Goal: Task Accomplishment & Management: Manage account settings

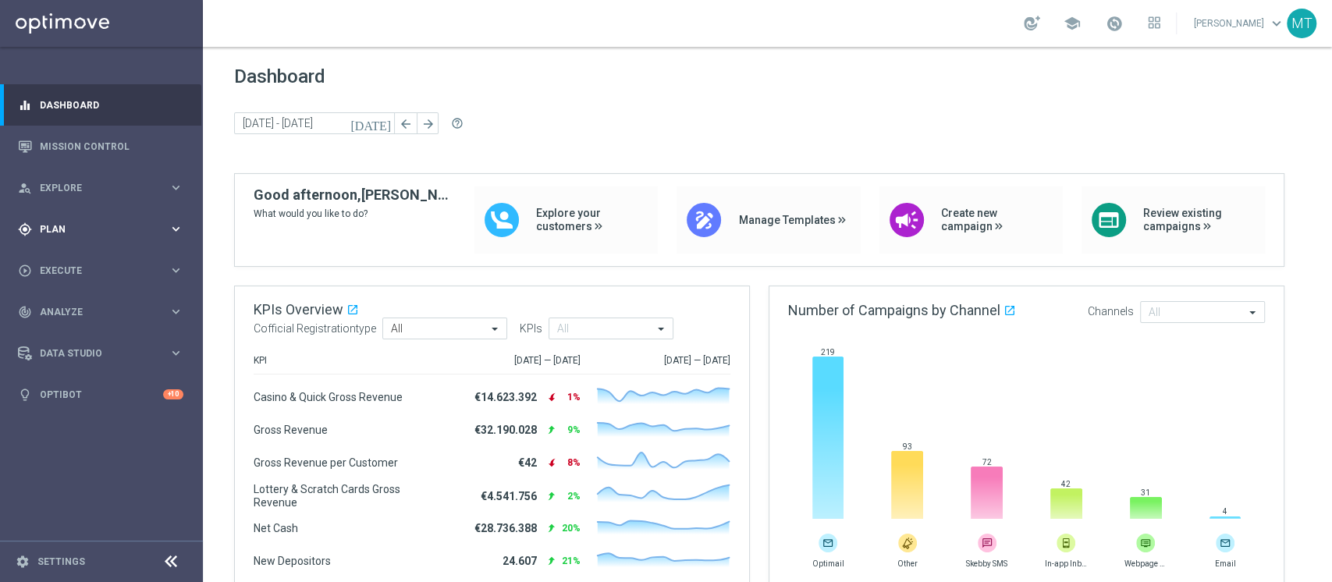
click at [89, 237] on div "gps_fixed Plan keyboard_arrow_right" at bounding box center [100, 228] width 201 height 41
click at [91, 259] on link "Target Groups" at bounding box center [102, 261] width 122 height 12
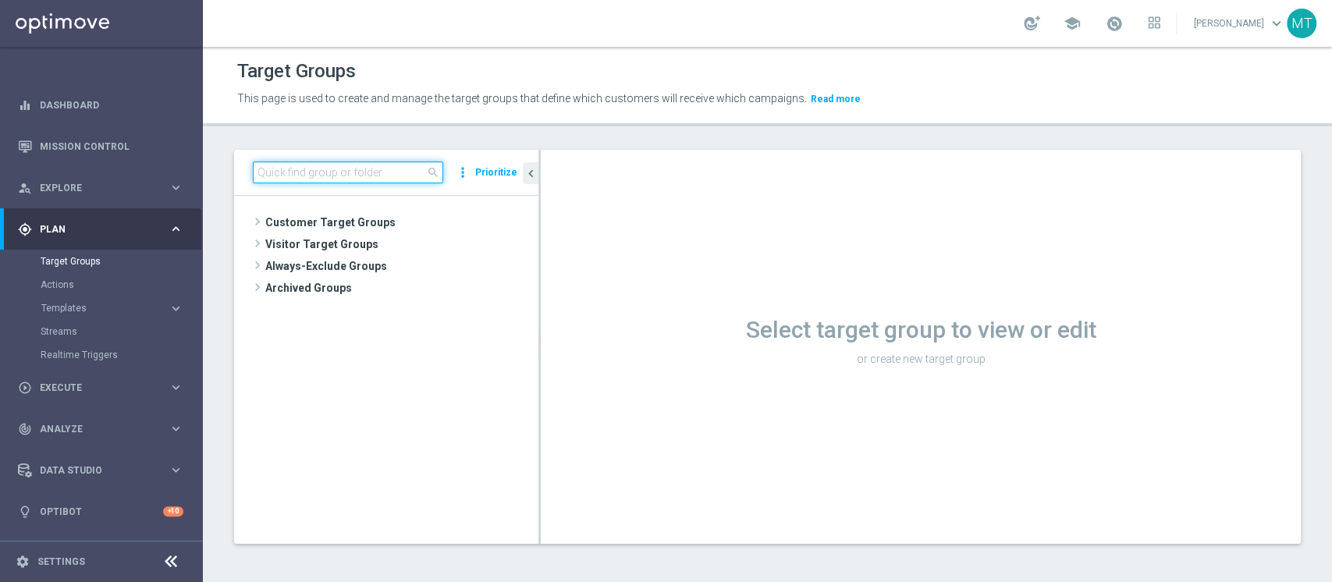
click at [282, 178] on input at bounding box center [348, 172] width 190 height 22
paste input "NEW 2025 Silver Attivi_ 15<ggr>84,99_senza saldo"
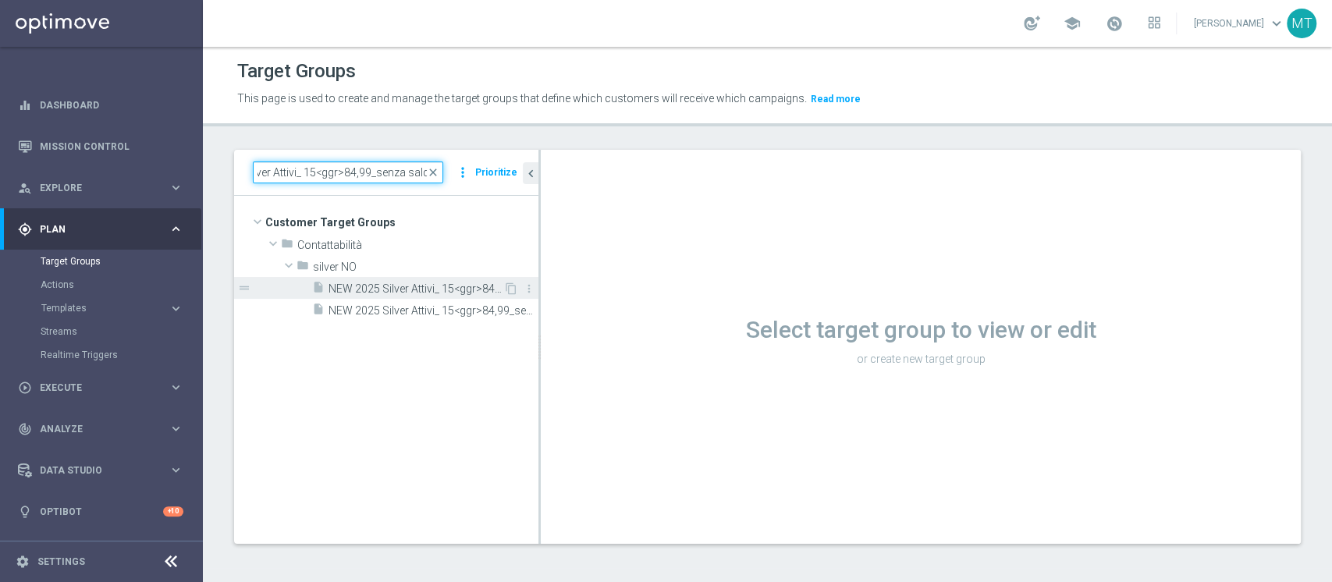
type input "NEW 2025 Silver Attivi_ 15<ggr>84,99_senza saldo"
click at [393, 280] on div "insert_drive_file NEW 2025 Silver Attivi_ 15<ggr>84,99_senza saldo" at bounding box center [407, 288] width 191 height 22
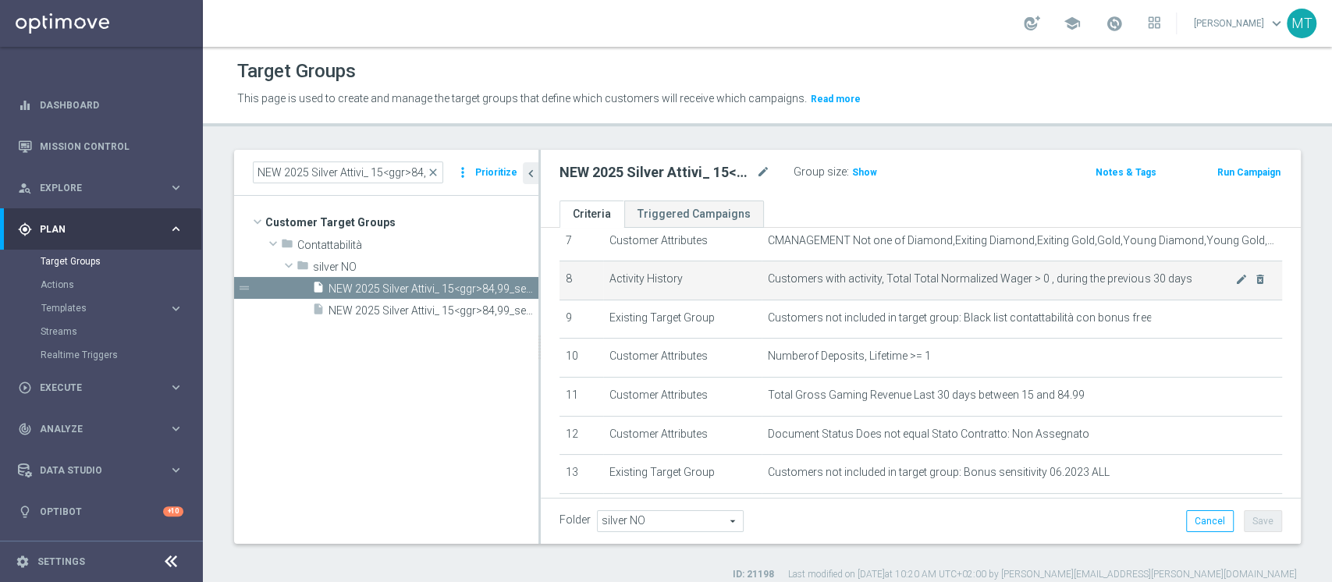
scroll to position [293, 0]
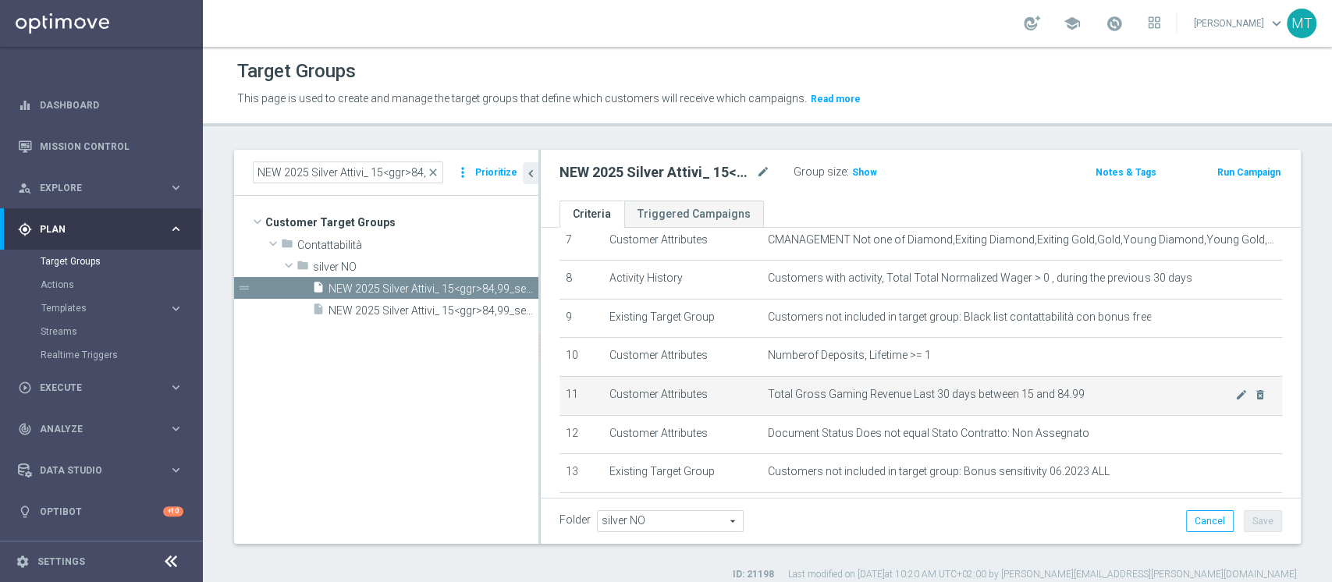
click at [989, 393] on span "Total Gross Gaming Revenue Last 30 days between 15 and 84.99" at bounding box center [1001, 394] width 467 height 13
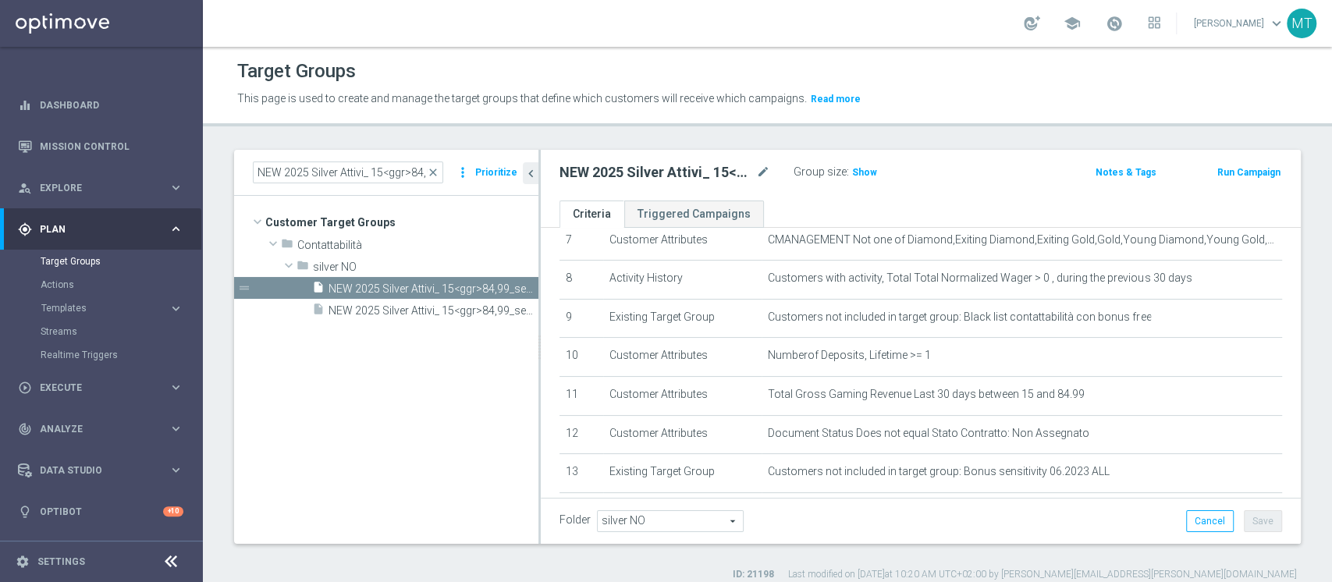
click at [774, 568] on label "ID: 21198" at bounding box center [752, 574] width 41 height 13
click at [336, 177] on input "NEW 2025 Silver Attivi_ 15<ggr>84,99_senza saldo" at bounding box center [348, 172] width 190 height 22
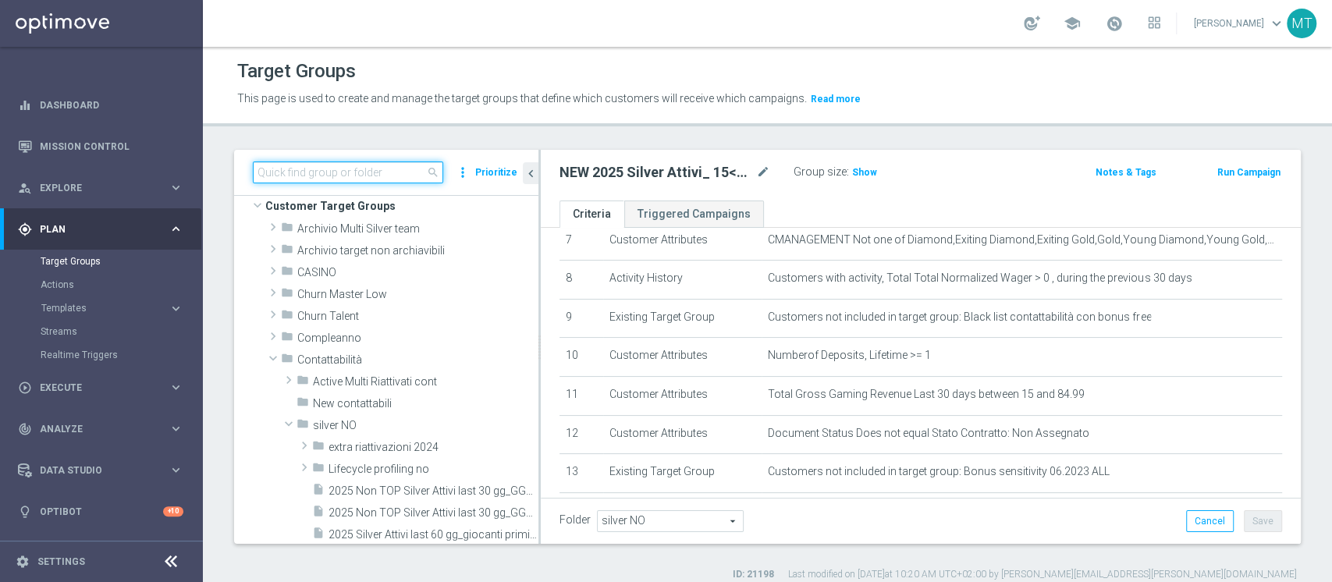
scroll to position [22, 0]
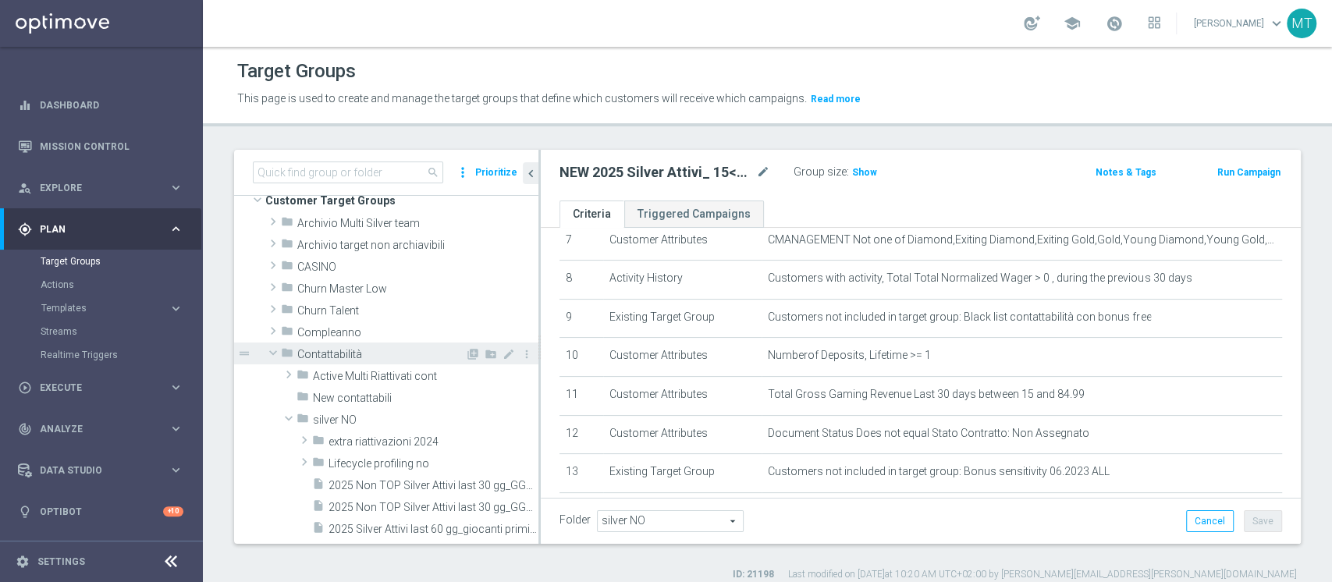
click at [271, 353] on span at bounding box center [273, 353] width 19 height 16
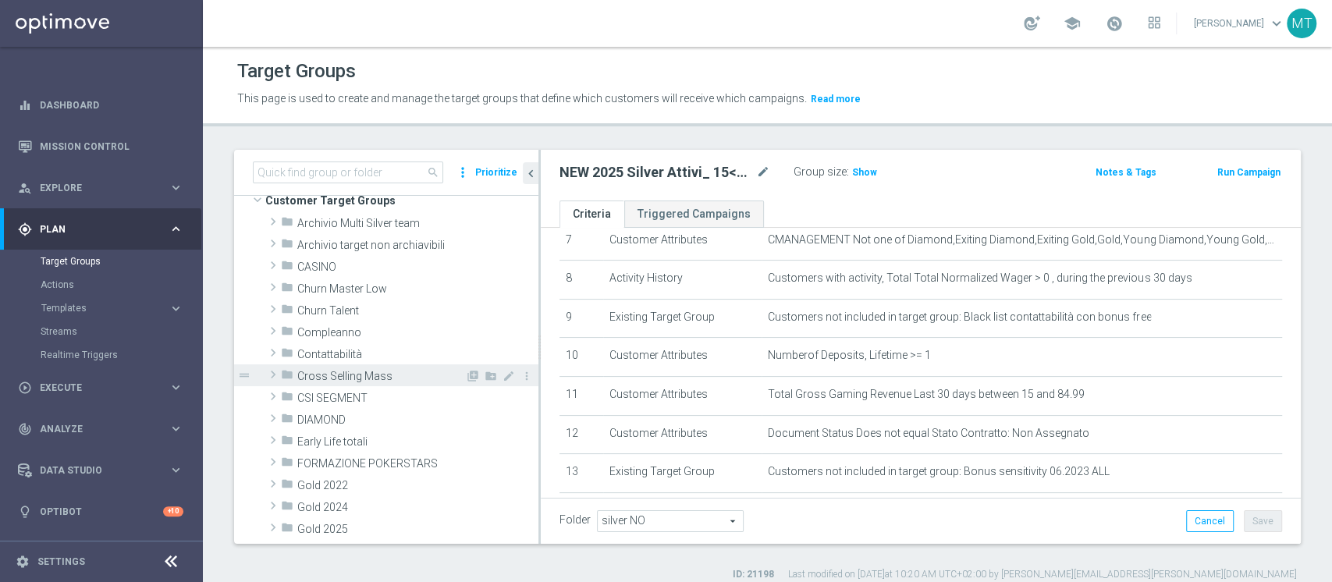
click at [343, 378] on span "Cross Selling Mass" at bounding box center [381, 376] width 168 height 13
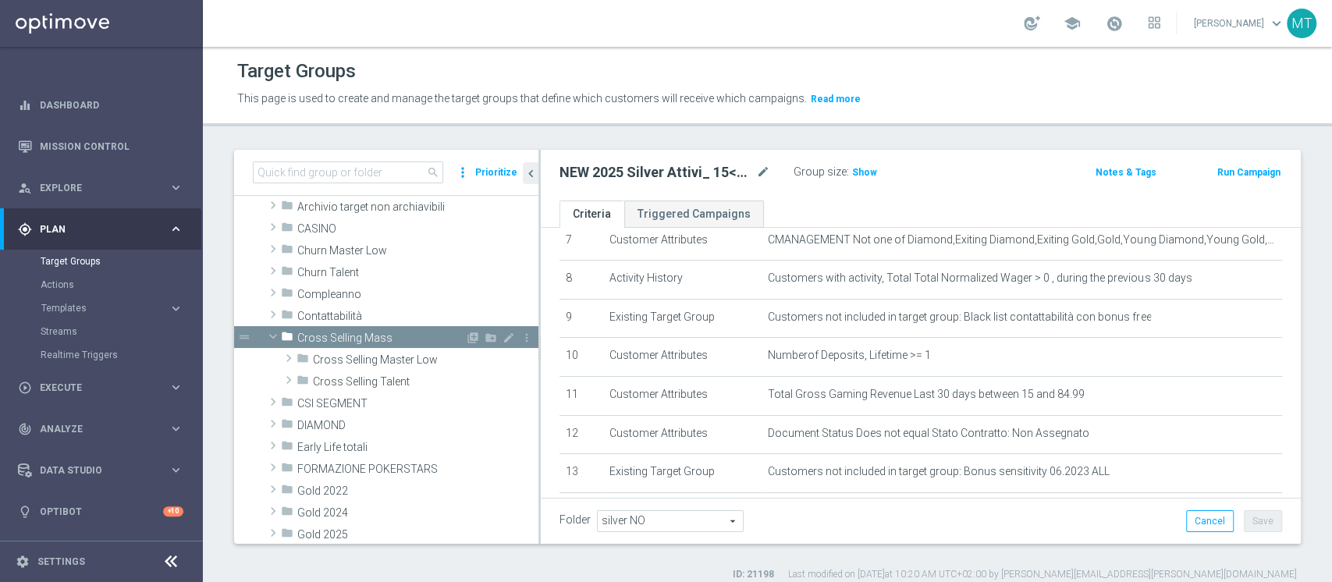
scroll to position [62, 0]
click at [343, 378] on span "Cross Selling Talent" at bounding box center [425, 380] width 225 height 13
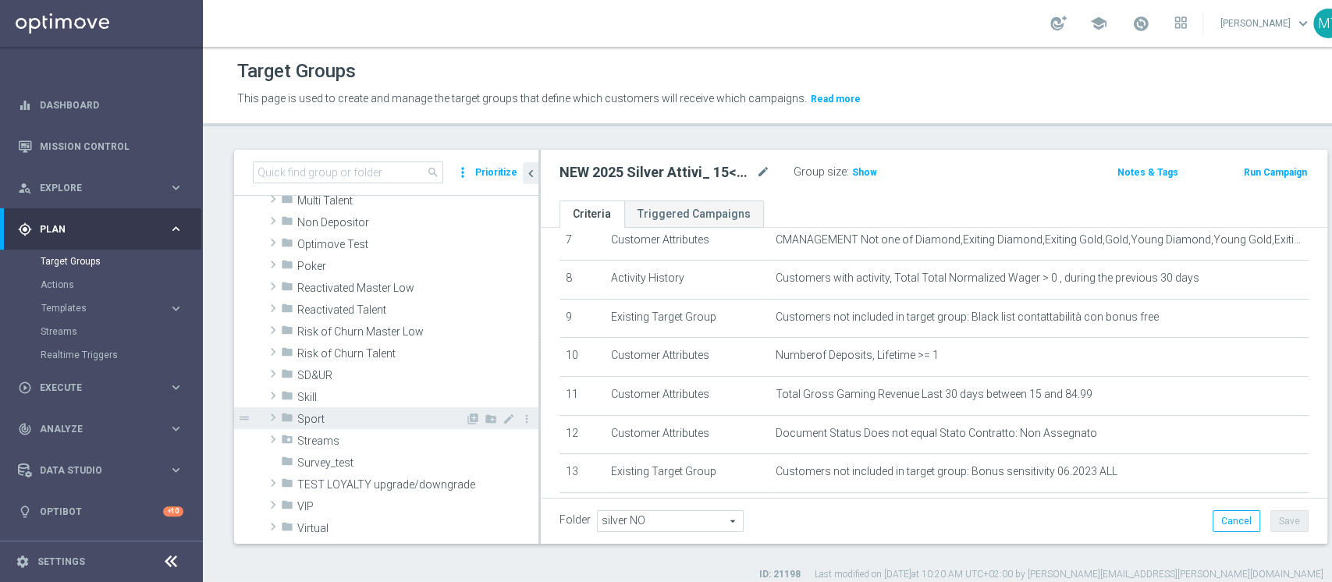
scroll to position [713, 0]
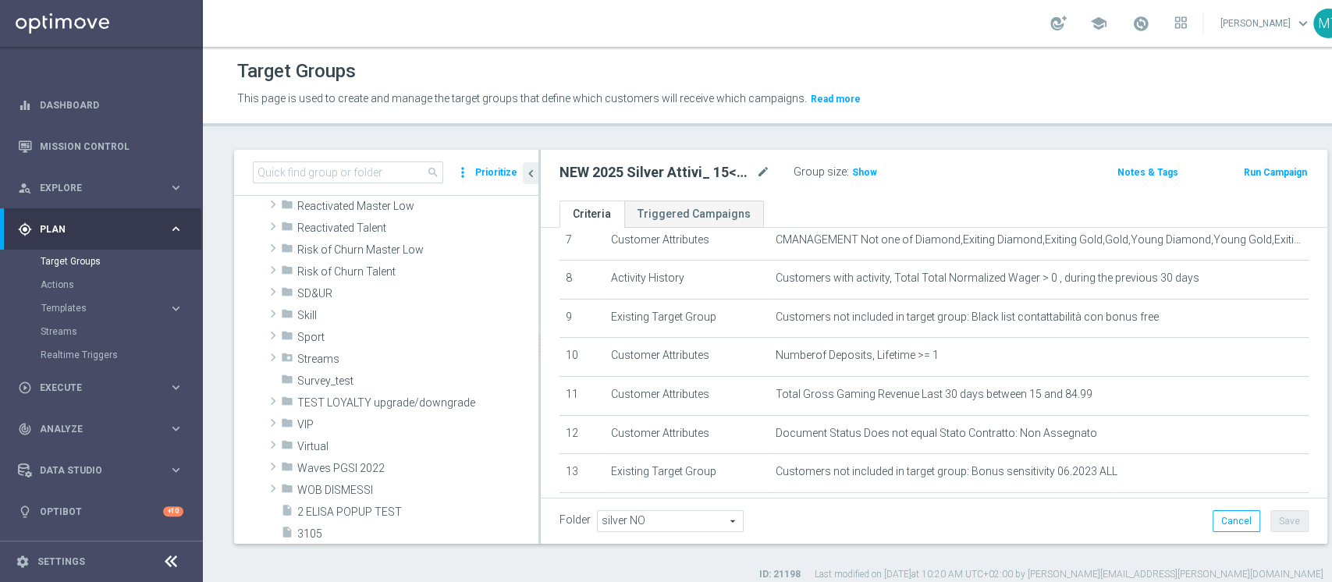
click at [1330, 471] on div "Target Groups This page is used to create and manage the target groups that def…" at bounding box center [780, 314] width 1155 height 535
click at [69, 137] on link "Mission Control" at bounding box center [112, 146] width 144 height 41
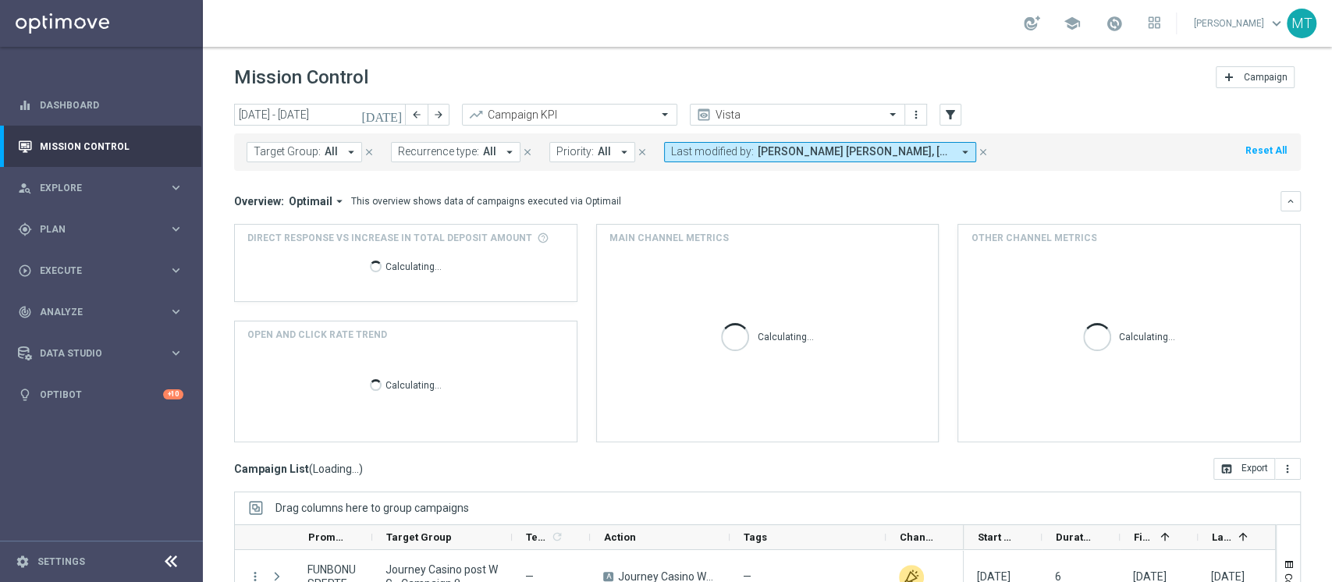
click at [833, 154] on span "[PERSON_NAME] [PERSON_NAME], [PERSON_NAME], [PERSON_NAME], [PERSON_NAME]" at bounding box center [854, 151] width 194 height 13
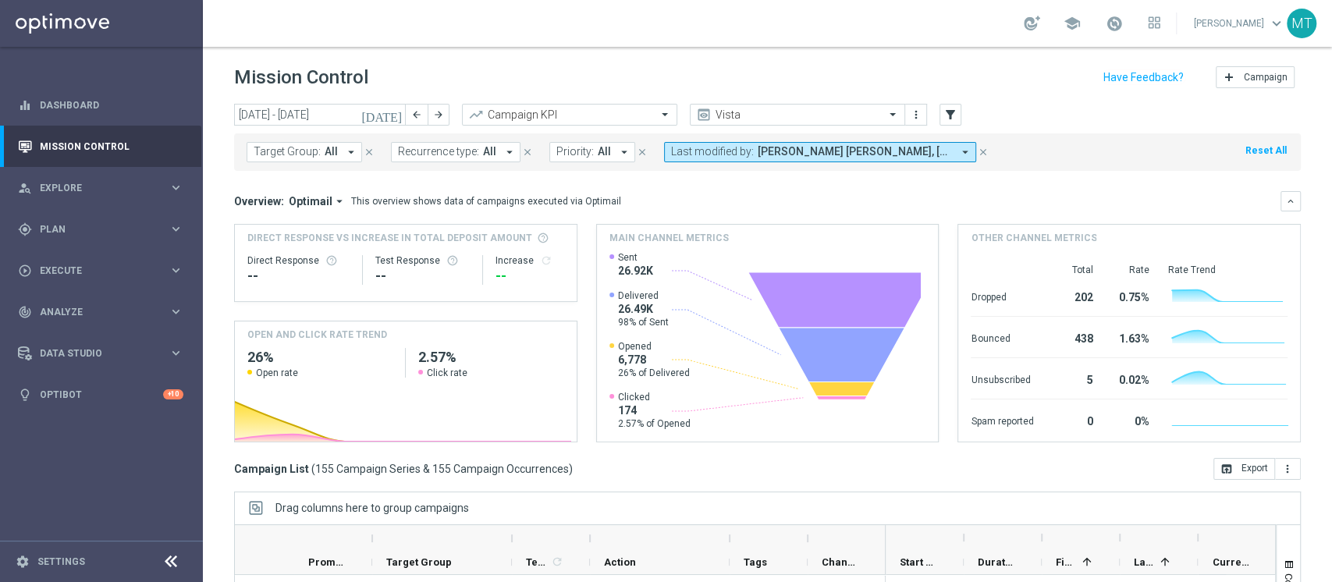
click at [791, 150] on span "[PERSON_NAME] [PERSON_NAME], [PERSON_NAME], [PERSON_NAME], [PERSON_NAME]" at bounding box center [854, 151] width 194 height 13
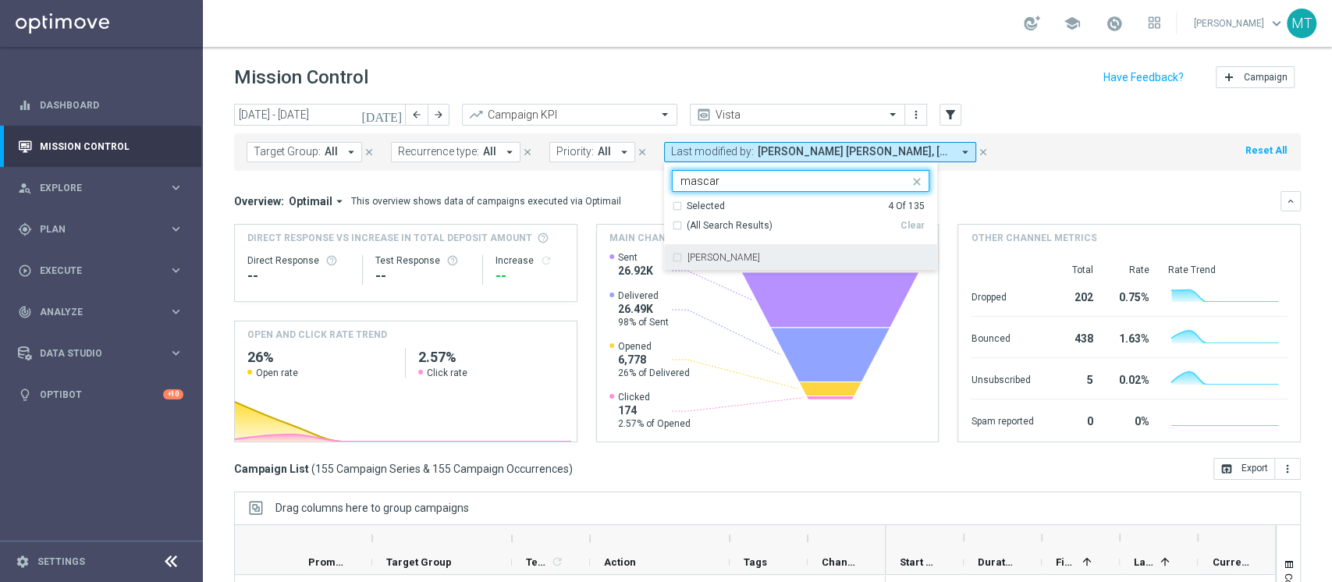
click at [761, 250] on div "[PERSON_NAME]" at bounding box center [800, 257] width 257 height 25
type input "mascar"
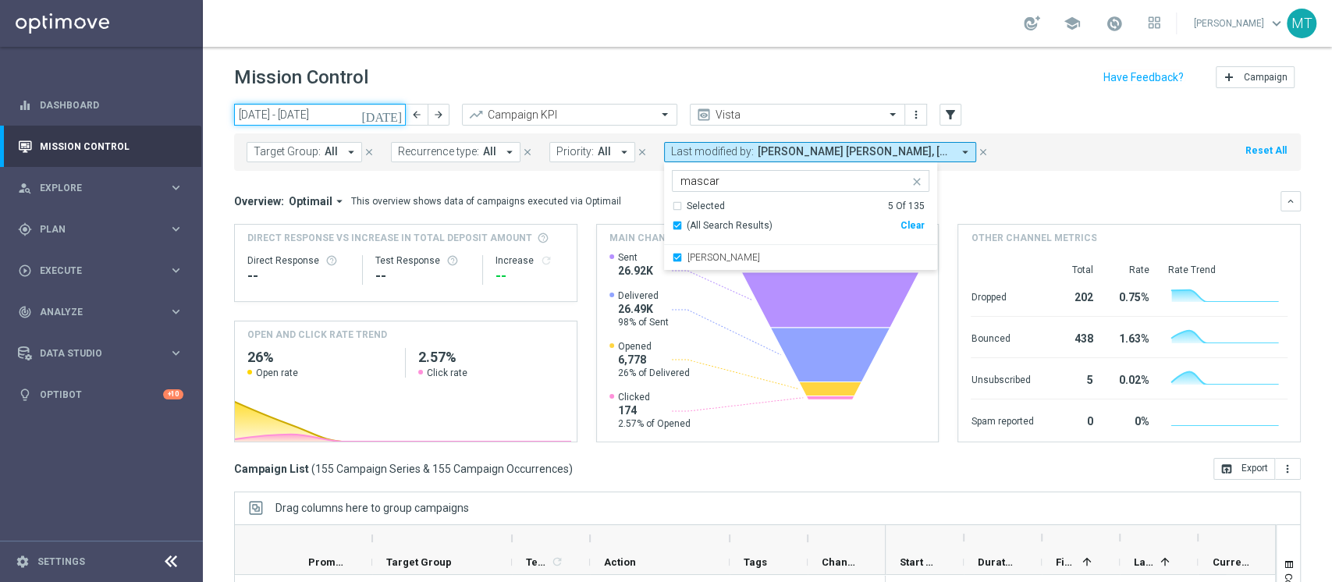
click at [299, 116] on input "[DATE] - [DATE]" at bounding box center [320, 115] width 172 height 22
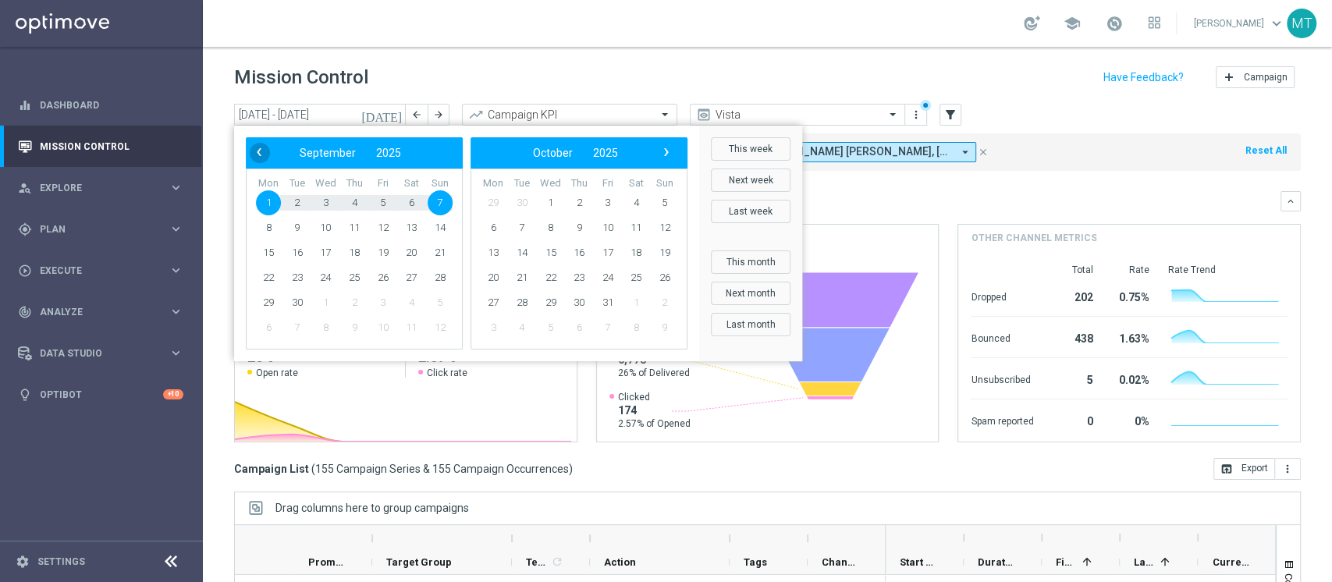
click at [267, 155] on span "‹" at bounding box center [259, 152] width 20 height 20
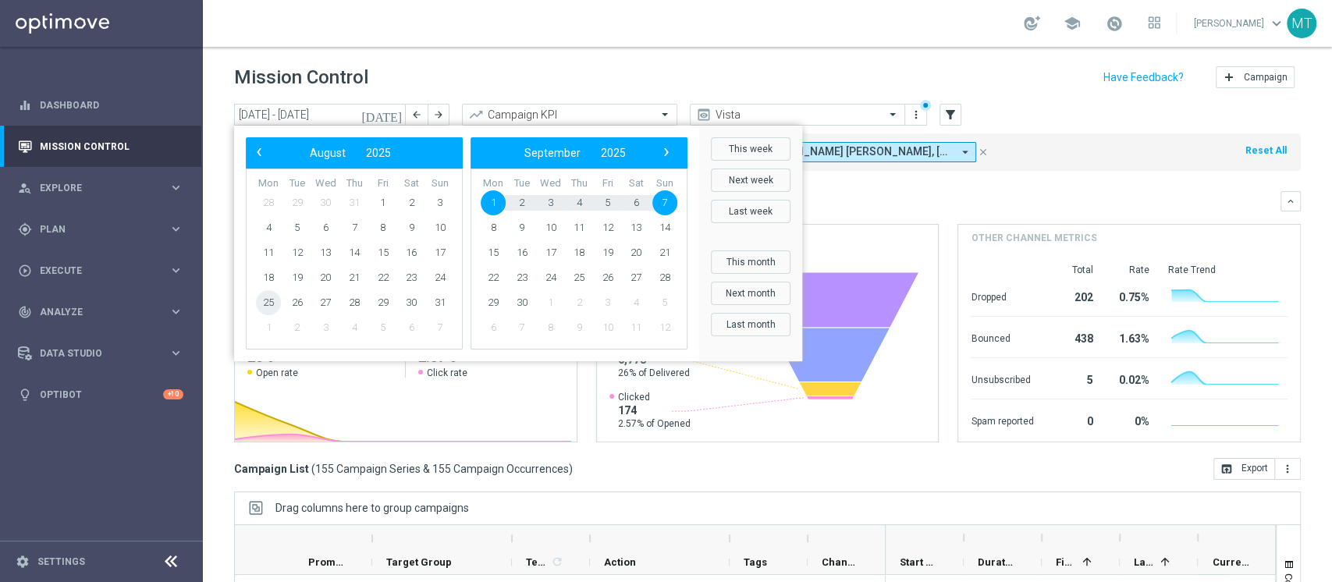
click at [272, 304] on span "25" at bounding box center [268, 302] width 25 height 25
click at [442, 303] on span "31" at bounding box center [439, 302] width 25 height 25
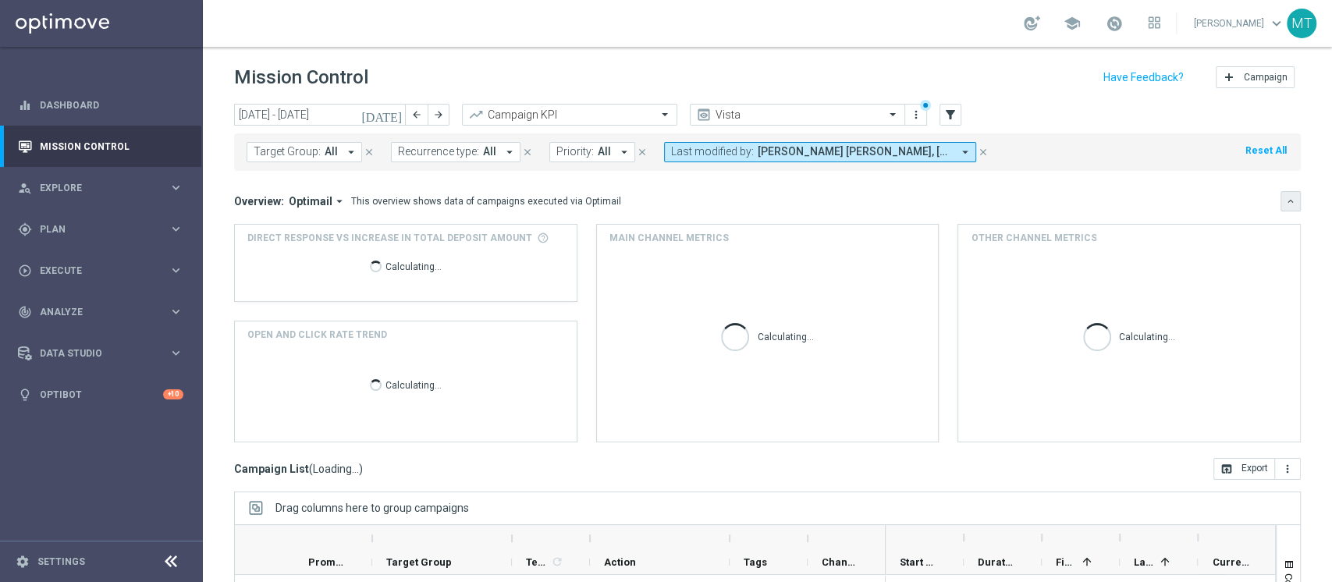
click at [1280, 193] on button "keyboard_arrow_down" at bounding box center [1290, 201] width 20 height 20
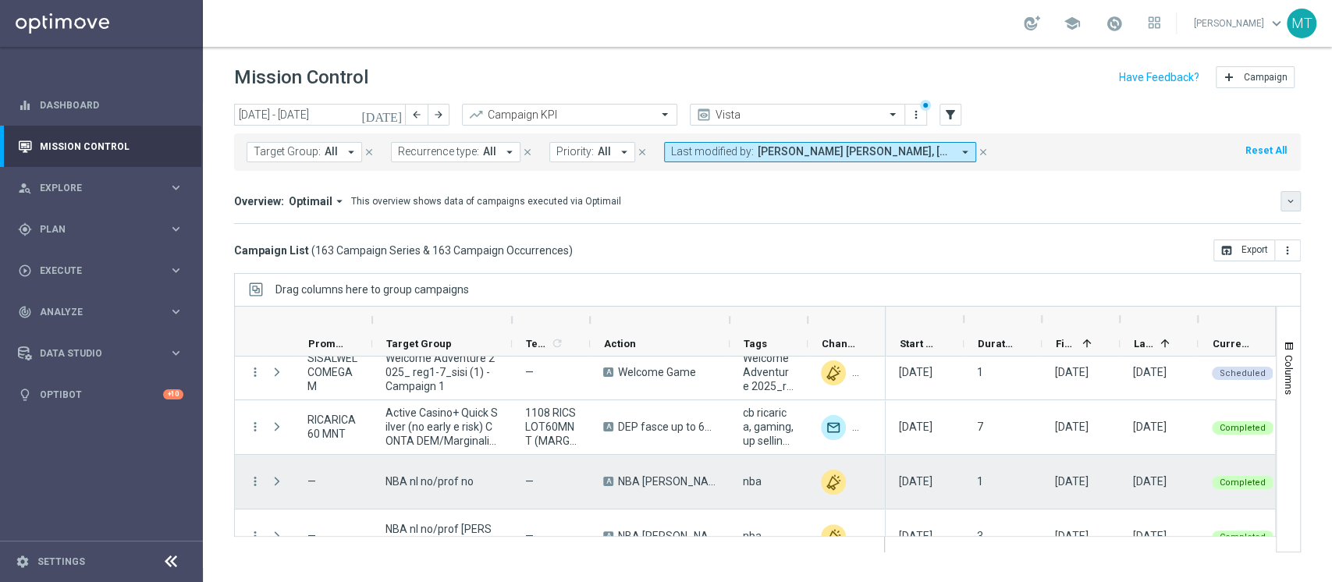
scroll to position [129, 0]
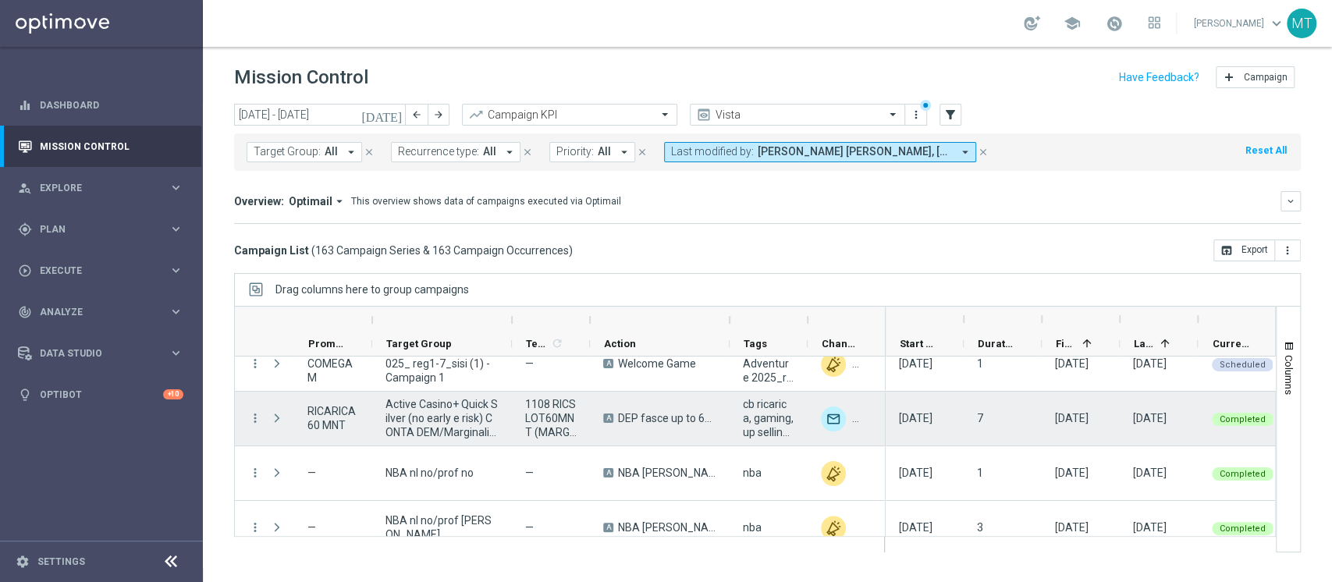
click at [443, 422] on span "Active Casino+ Quick Silver (no early e risk) CONTA DEM/Marginalità NEGATIVA >40" at bounding box center [441, 418] width 113 height 42
click at [250, 413] on icon "more_vert" at bounding box center [255, 418] width 14 height 14
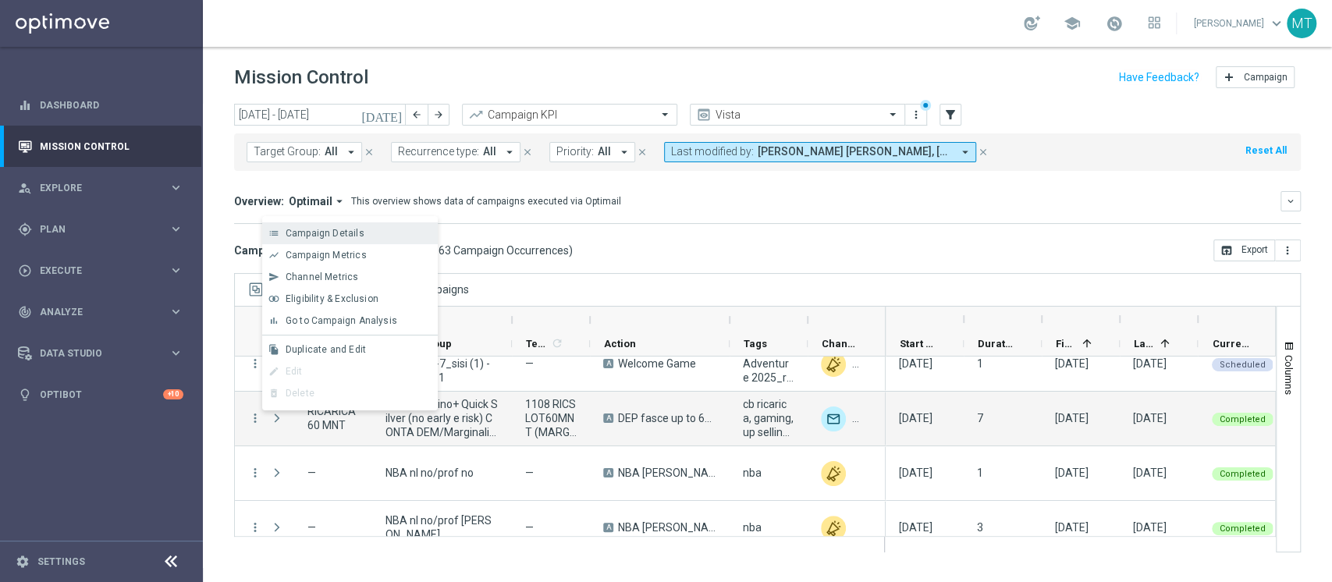
click at [323, 237] on span "Campaign Details" at bounding box center [325, 233] width 79 height 11
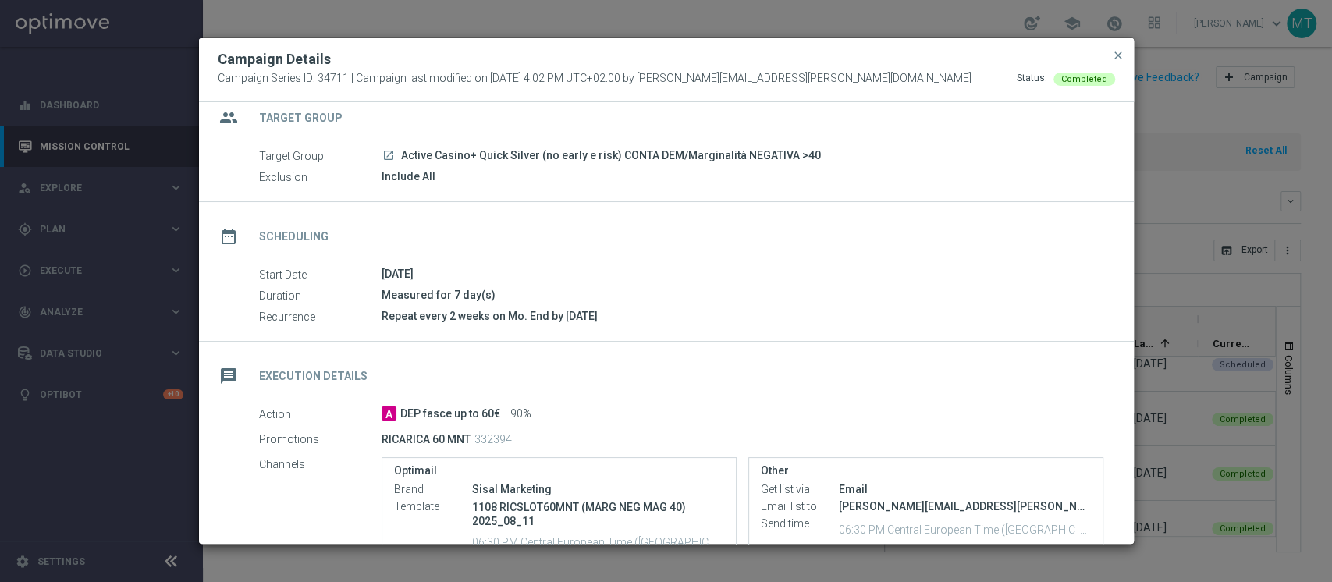
scroll to position [20, 0]
click at [1115, 61] on span "close" at bounding box center [1118, 55] width 12 height 12
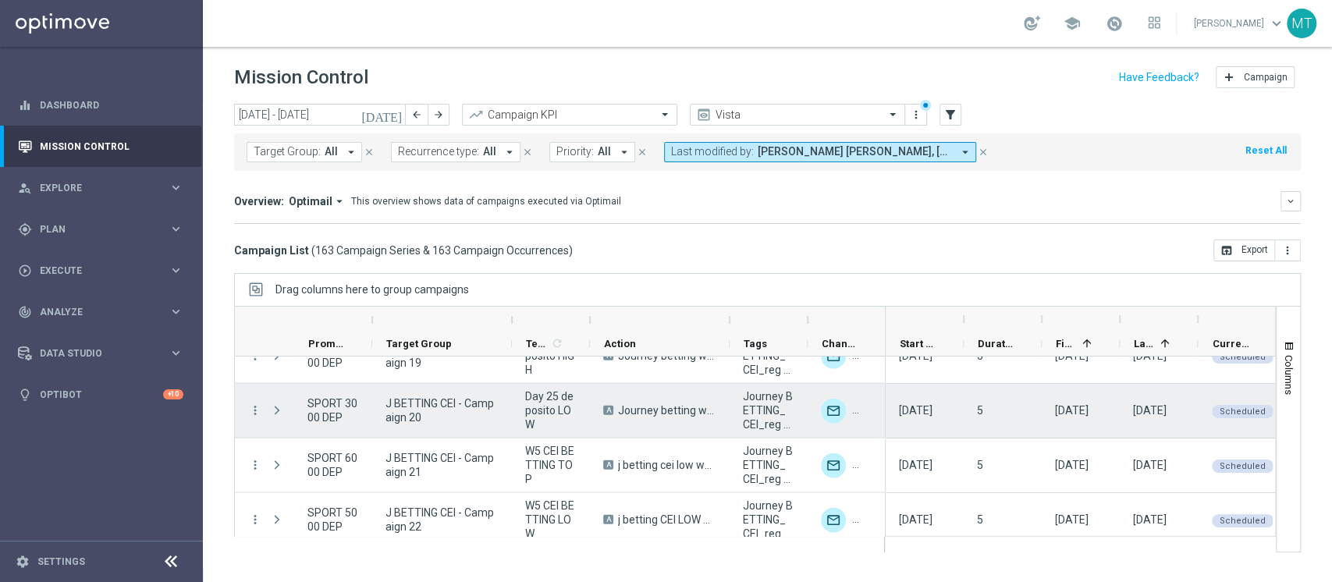
scroll to position [2556, 0]
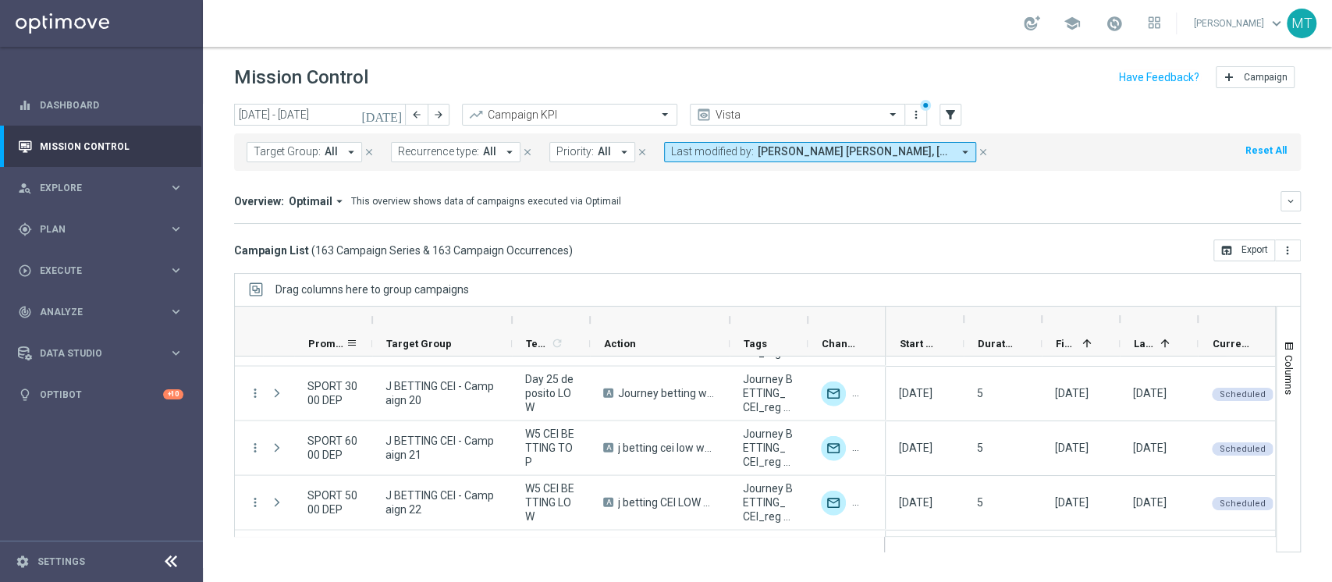
click at [320, 334] on div "Promotions" at bounding box center [326, 344] width 37 height 24
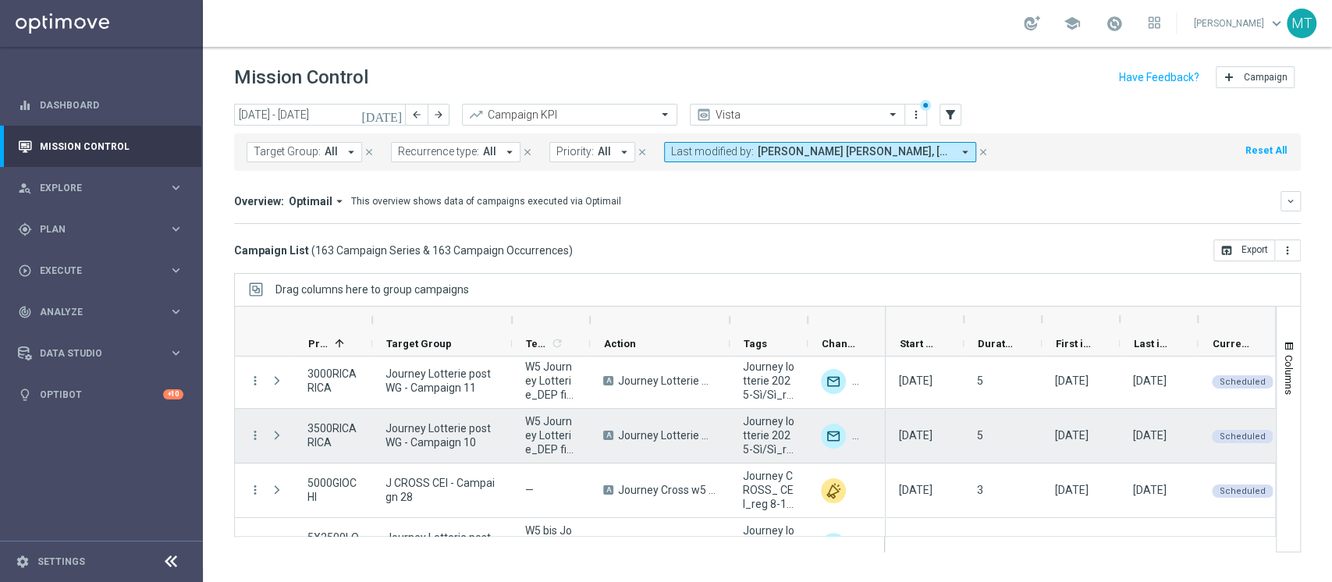
scroll to position [0, 0]
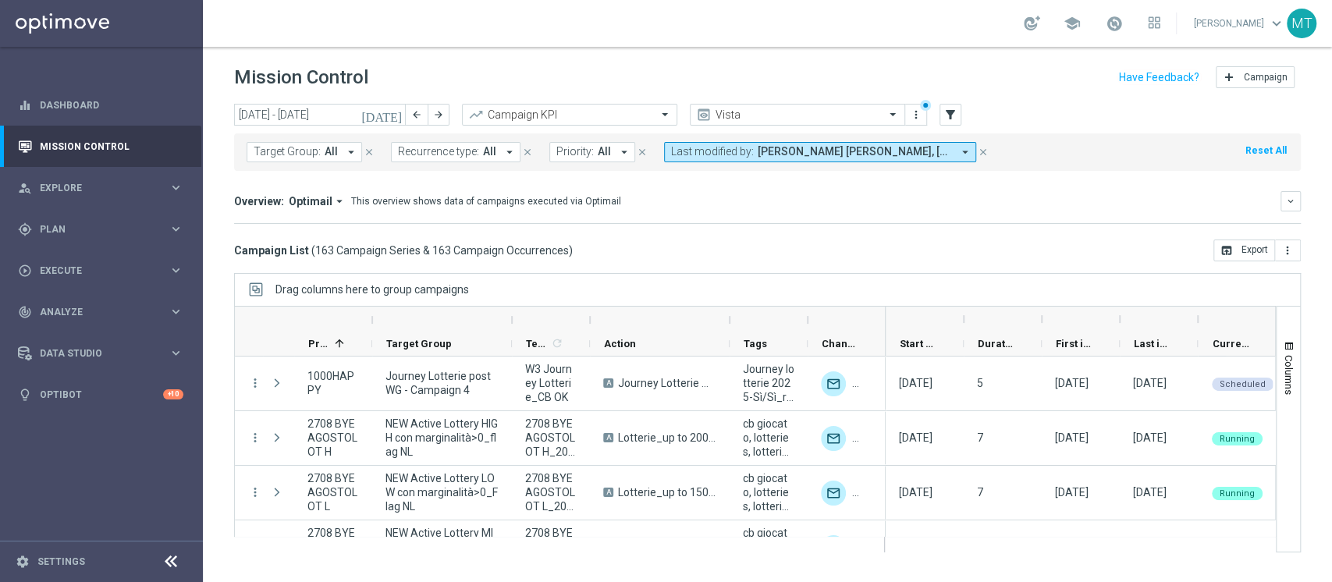
click at [747, 157] on button "Last modified by: [PERSON_NAME] [PERSON_NAME], [PERSON_NAME], [PERSON_NAME] arr…" at bounding box center [820, 152] width 312 height 20
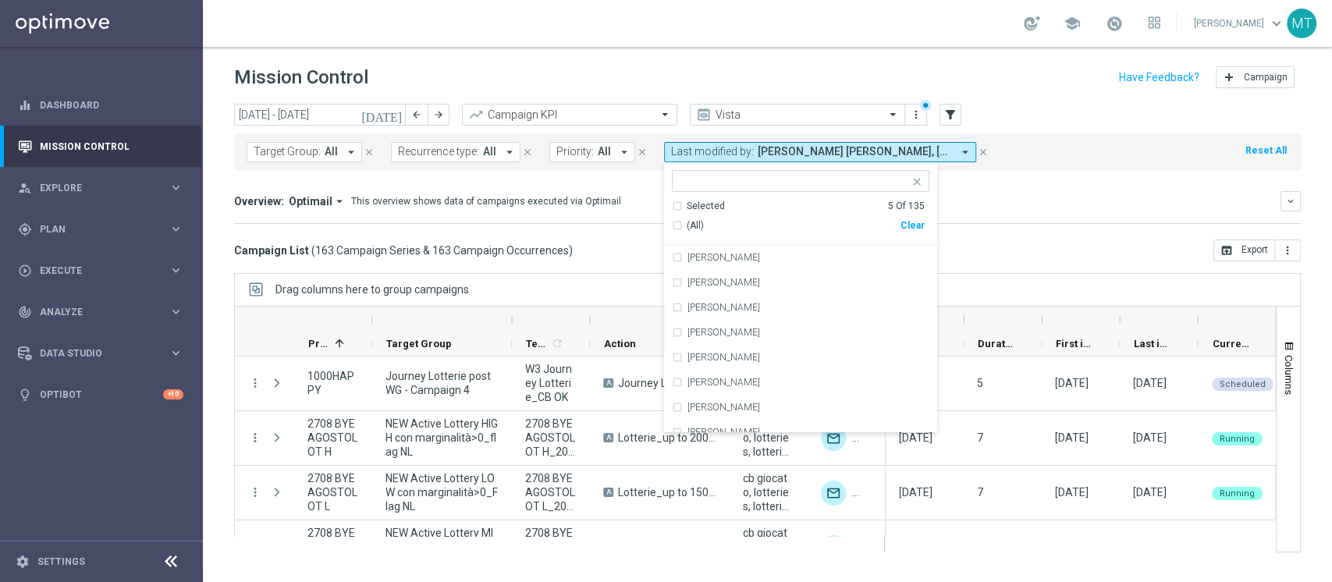
click at [712, 197] on ng-select "Selected 5 of 135 Selected 5 Of 135 (All) Clear [PERSON_NAME] [PERSON_NAME]'Acq…" at bounding box center [800, 301] width 273 height 263
click at [704, 203] on div "Selected" at bounding box center [705, 206] width 38 height 13
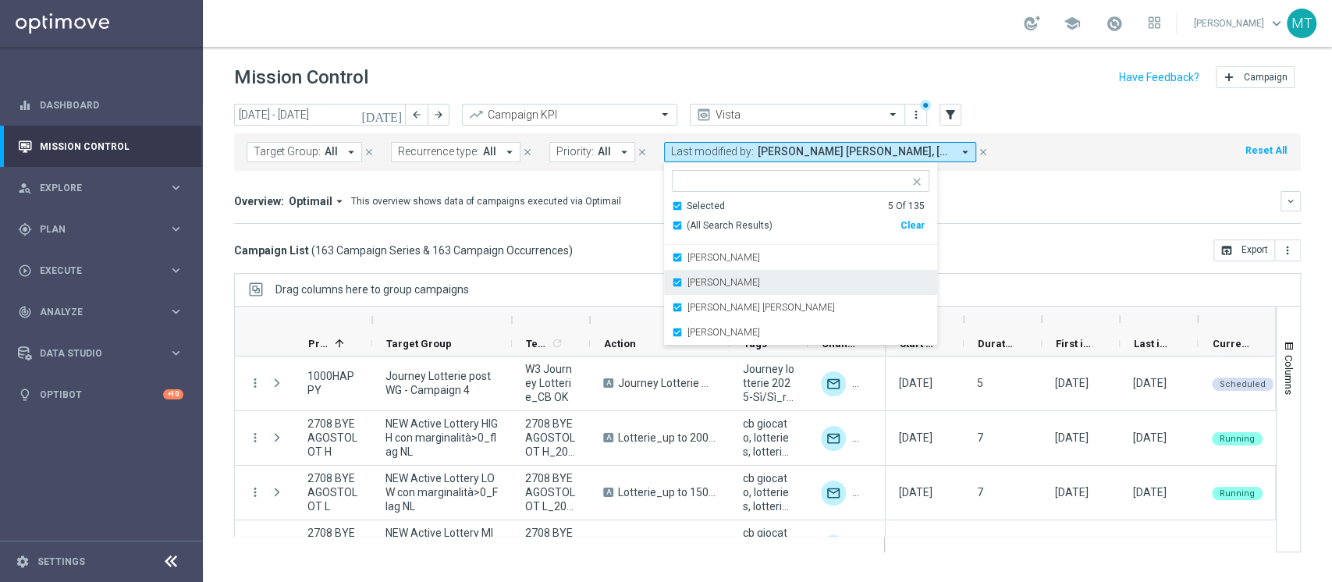
click at [721, 286] on label "[PERSON_NAME]" at bounding box center [723, 282] width 73 height 9
click at [715, 285] on label "[PERSON_NAME] [PERSON_NAME]" at bounding box center [760, 282] width 147 height 9
click at [711, 282] on label "[PERSON_NAME]" at bounding box center [723, 282] width 73 height 9
click at [655, 286] on div "Drag columns here to group campaigns" at bounding box center [767, 289] width 1066 height 33
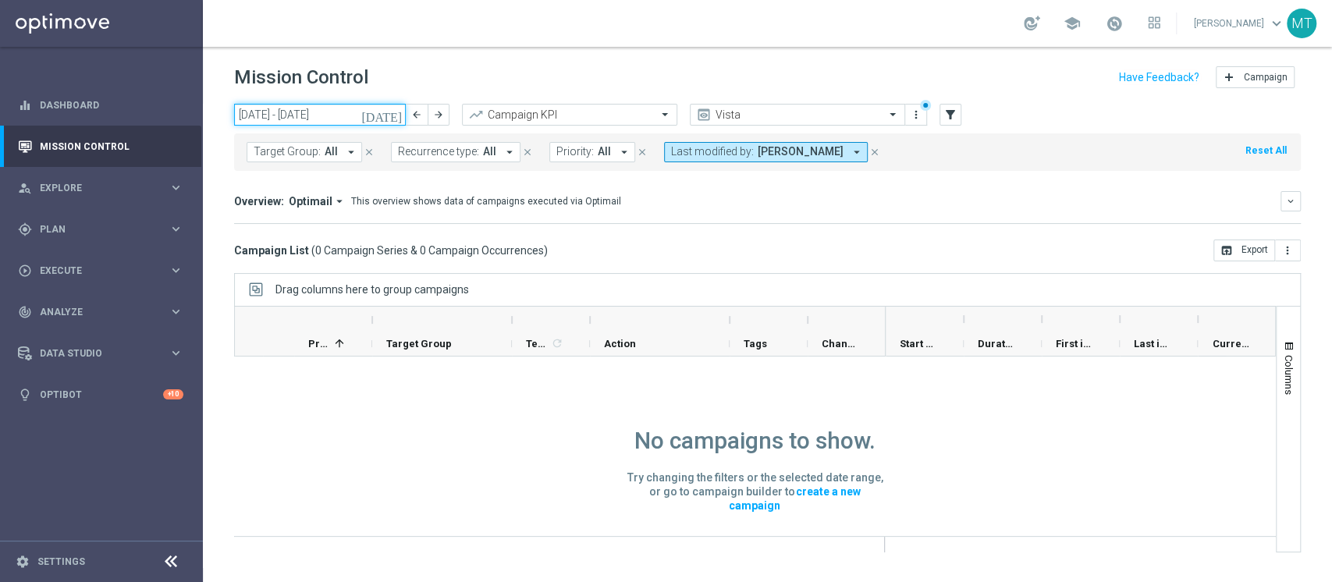
click at [333, 117] on input "[DATE] - [DATE]" at bounding box center [320, 115] width 172 height 22
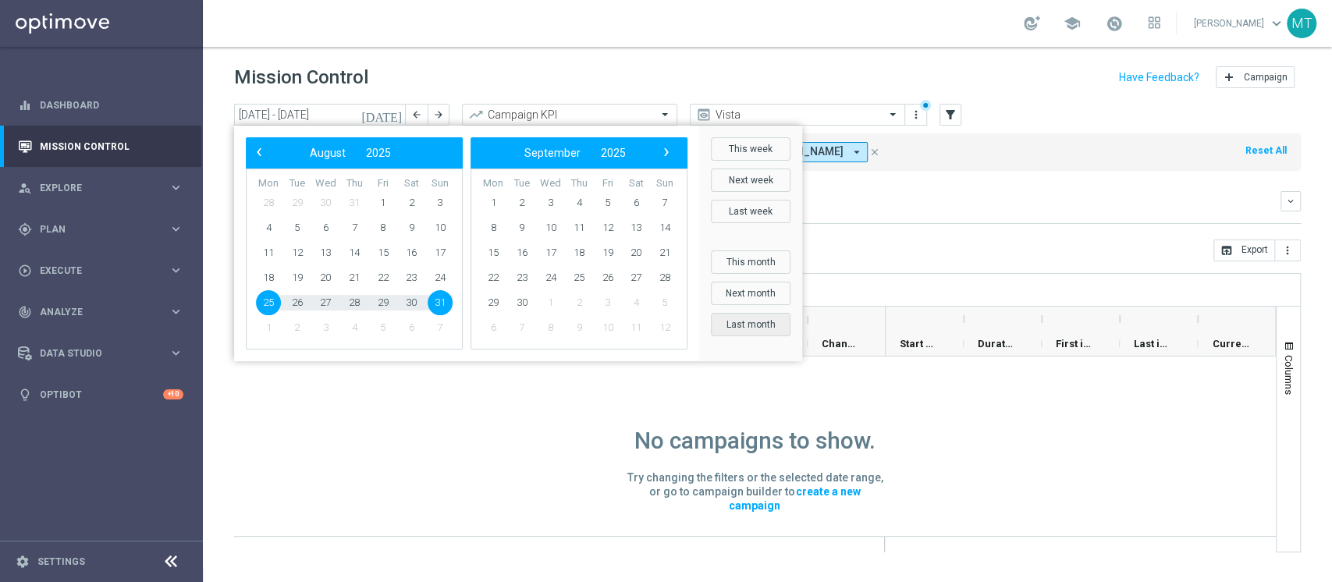
click at [741, 321] on button "Last month" at bounding box center [751, 324] width 80 height 23
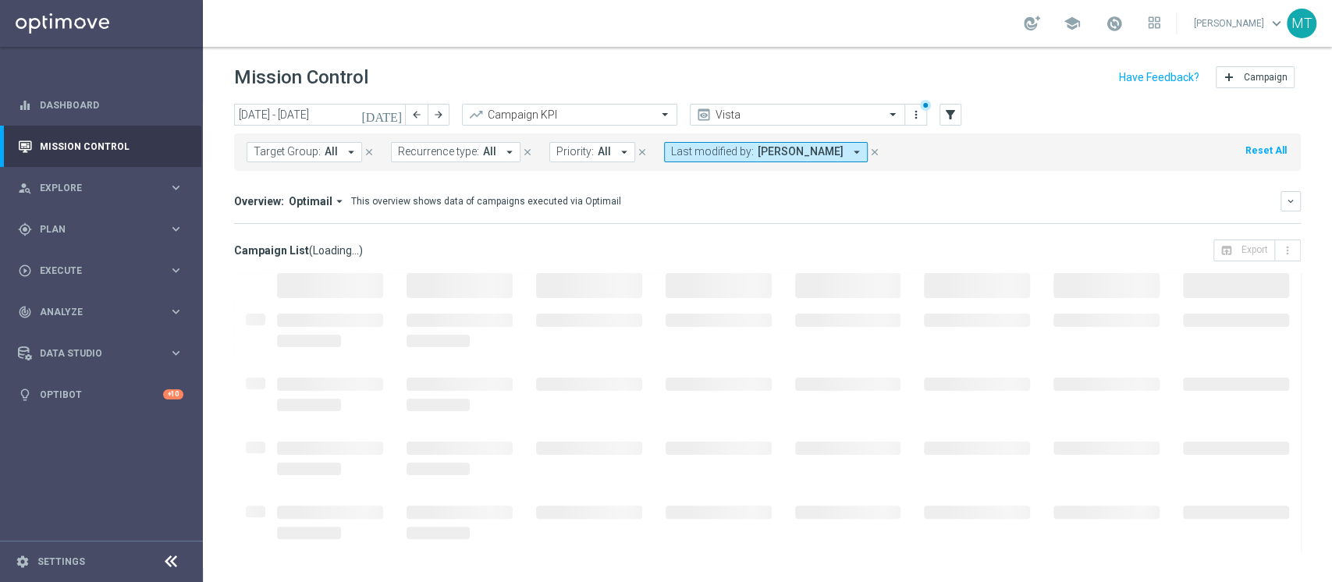
drag, startPoint x: 740, startPoint y: 321, endPoint x: 574, endPoint y: 358, distance: 170.1
click at [574, 358] on div at bounding box center [767, 330] width 1066 height 64
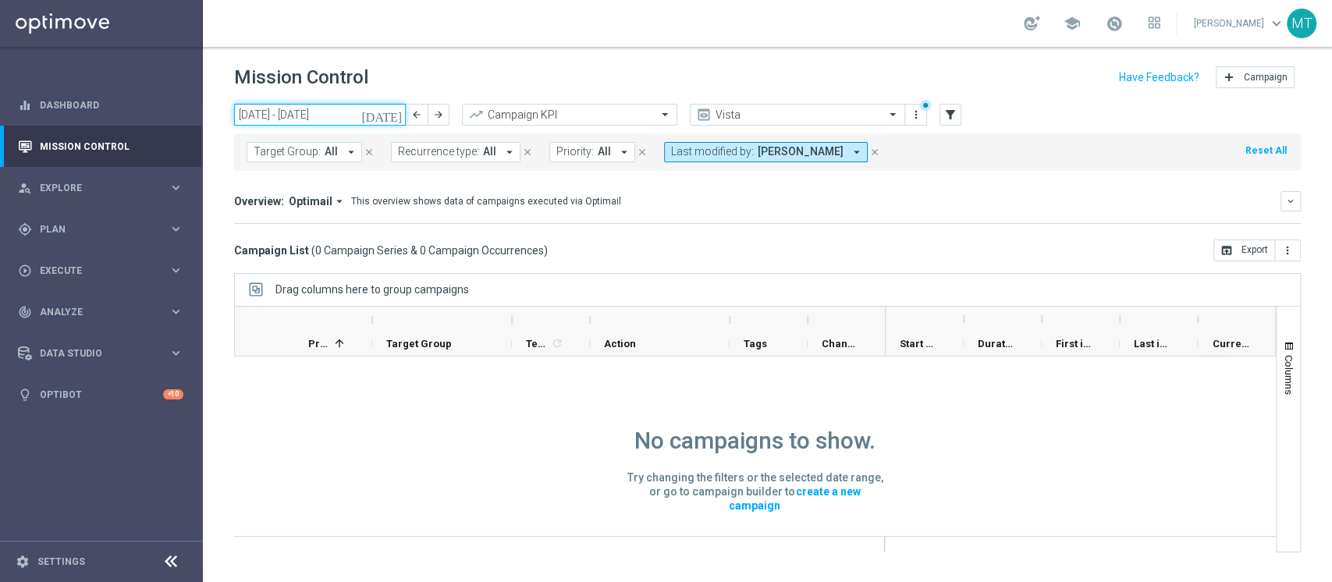
click at [303, 119] on input "[DATE] - [DATE]" at bounding box center [320, 115] width 172 height 22
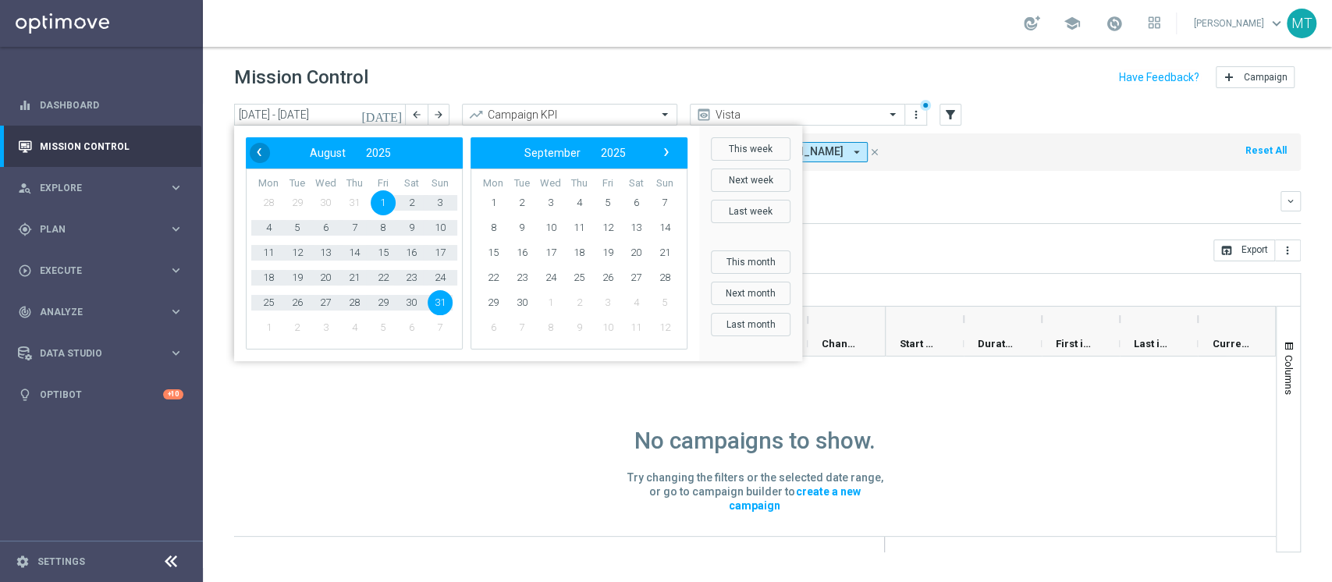
click at [260, 150] on span "‹" at bounding box center [259, 152] width 20 height 20
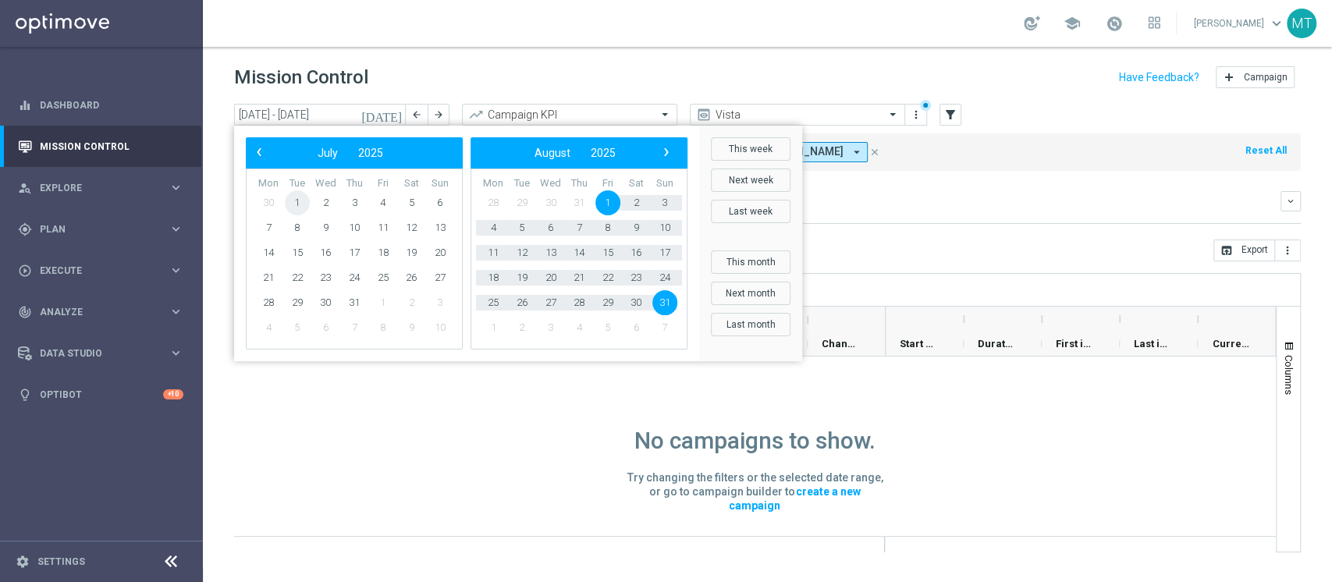
click at [298, 200] on span "1" at bounding box center [297, 202] width 25 height 25
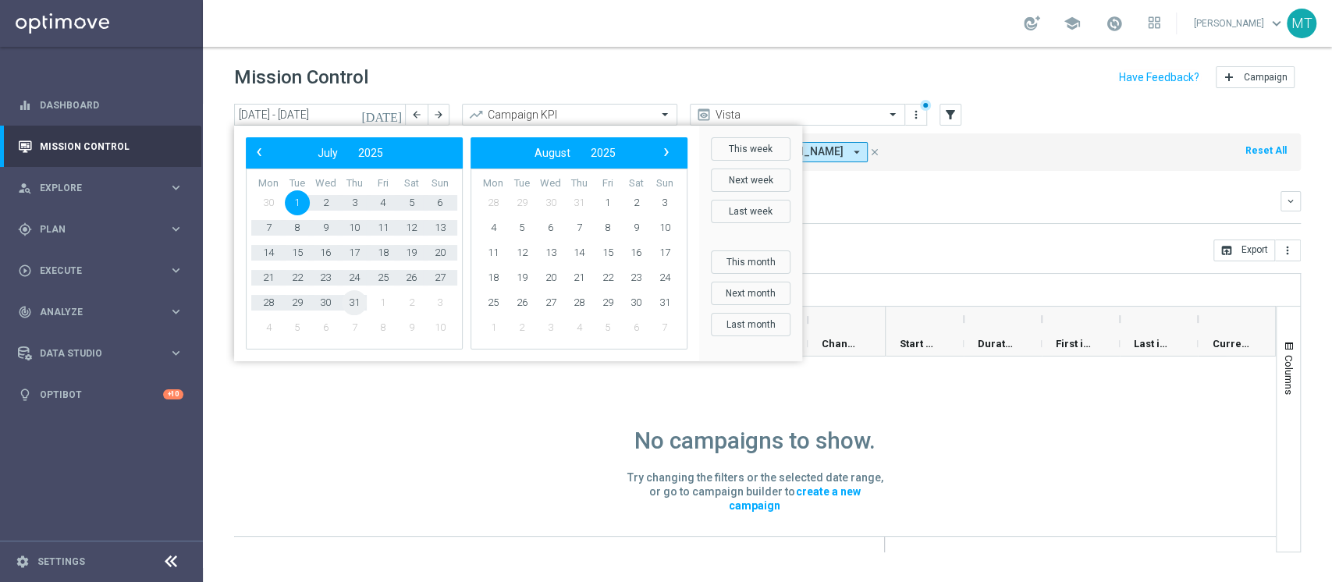
click at [353, 296] on span "31" at bounding box center [354, 302] width 25 height 25
type input "[DATE] - [DATE]"
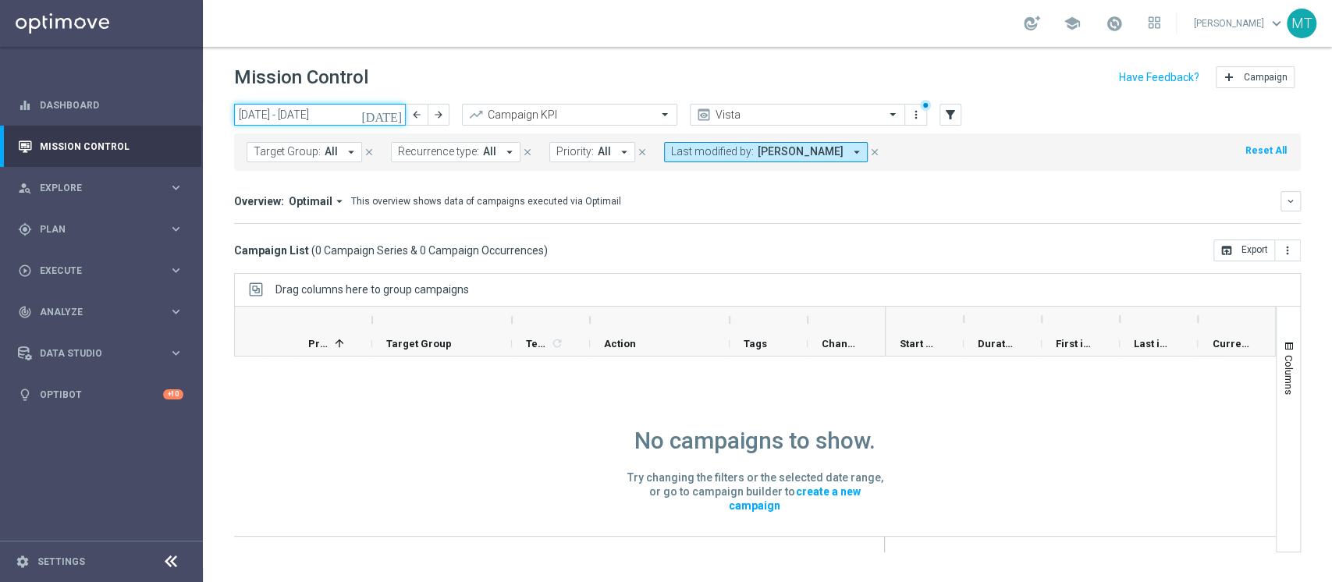
click at [267, 115] on input "[DATE] - [DATE]" at bounding box center [320, 115] width 172 height 22
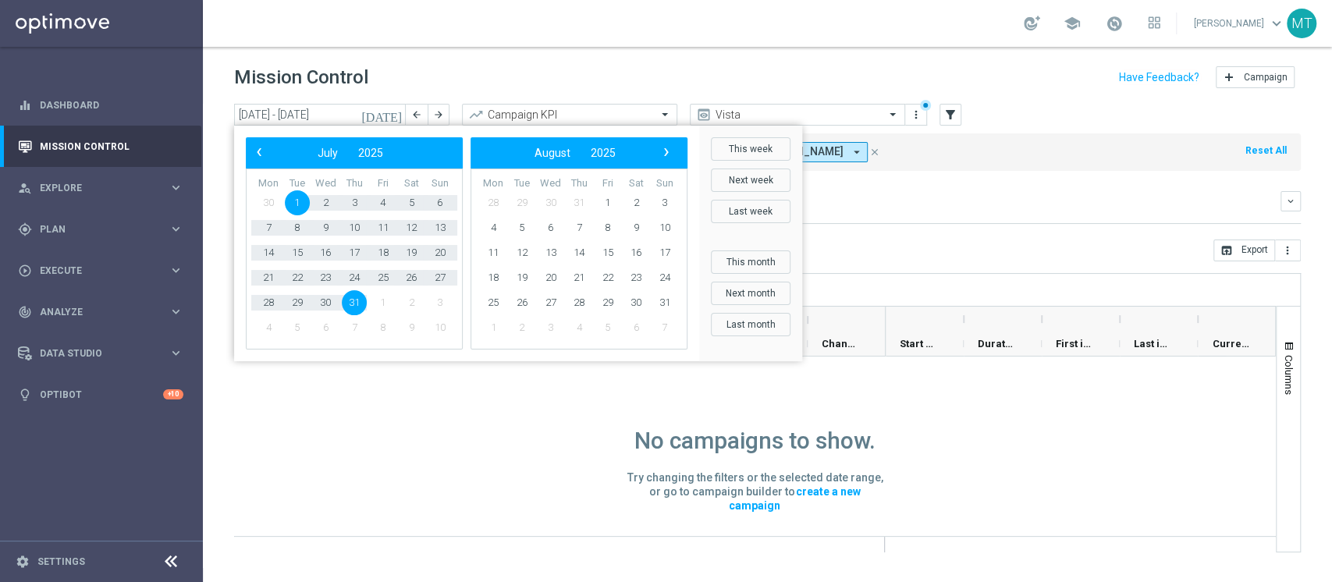
click at [840, 150] on span "[PERSON_NAME]" at bounding box center [800, 151] width 86 height 13
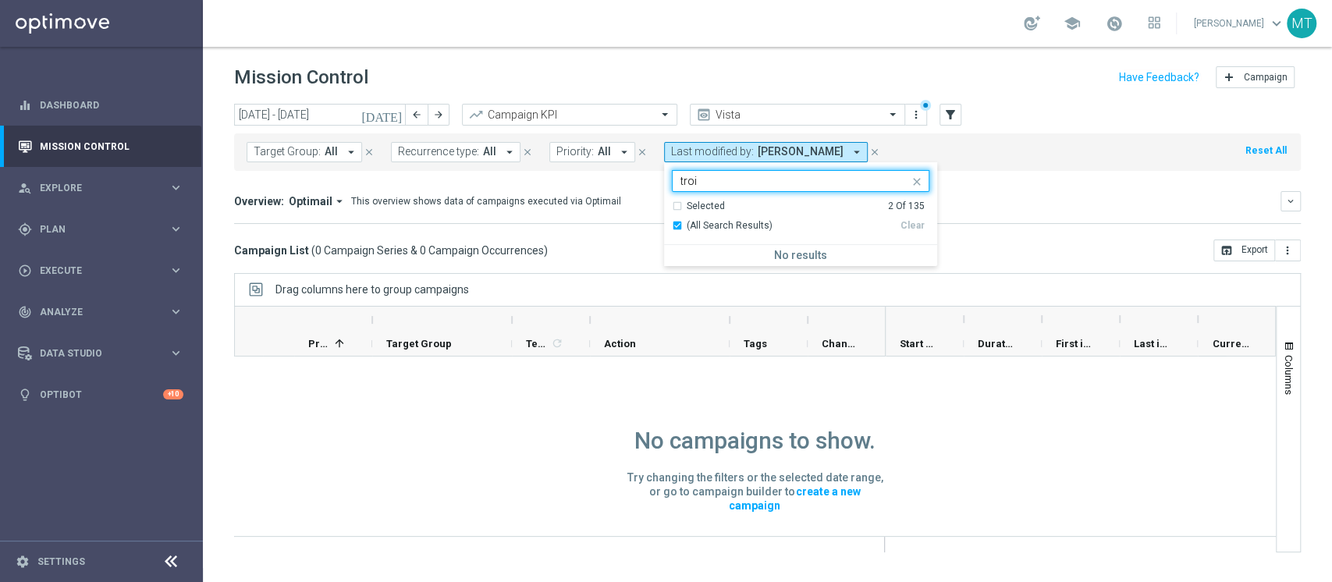
type input "troia"
click at [690, 185] on input "troia" at bounding box center [794, 181] width 229 height 13
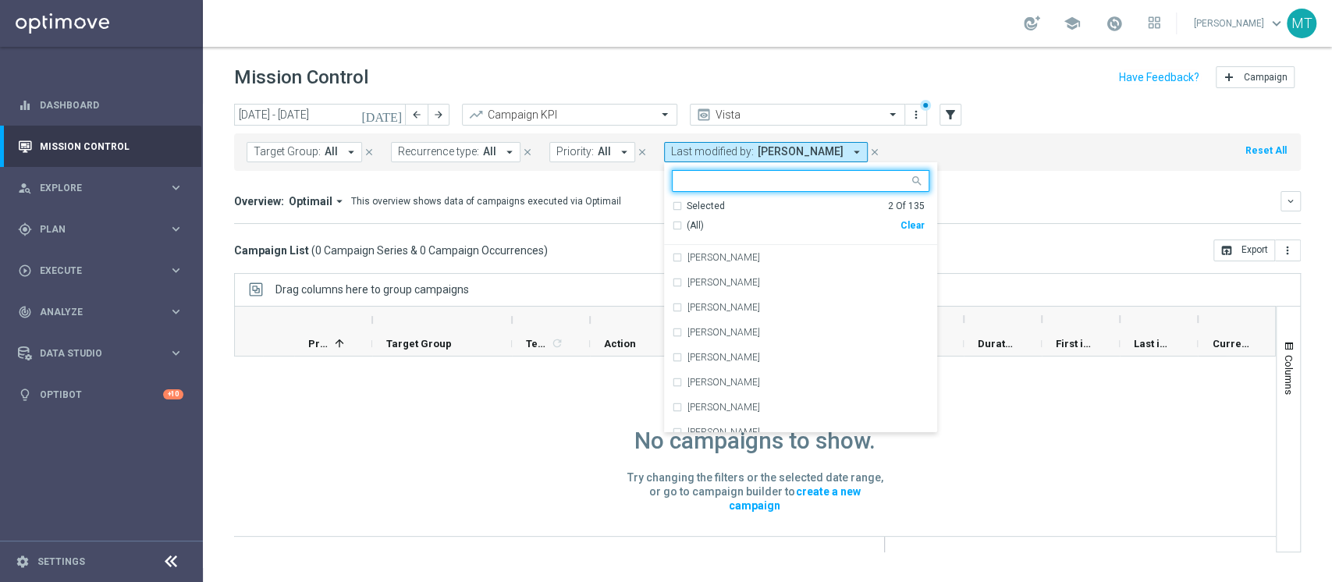
click at [694, 184] on input "text" at bounding box center [794, 181] width 229 height 13
type input "t"
type input "l"
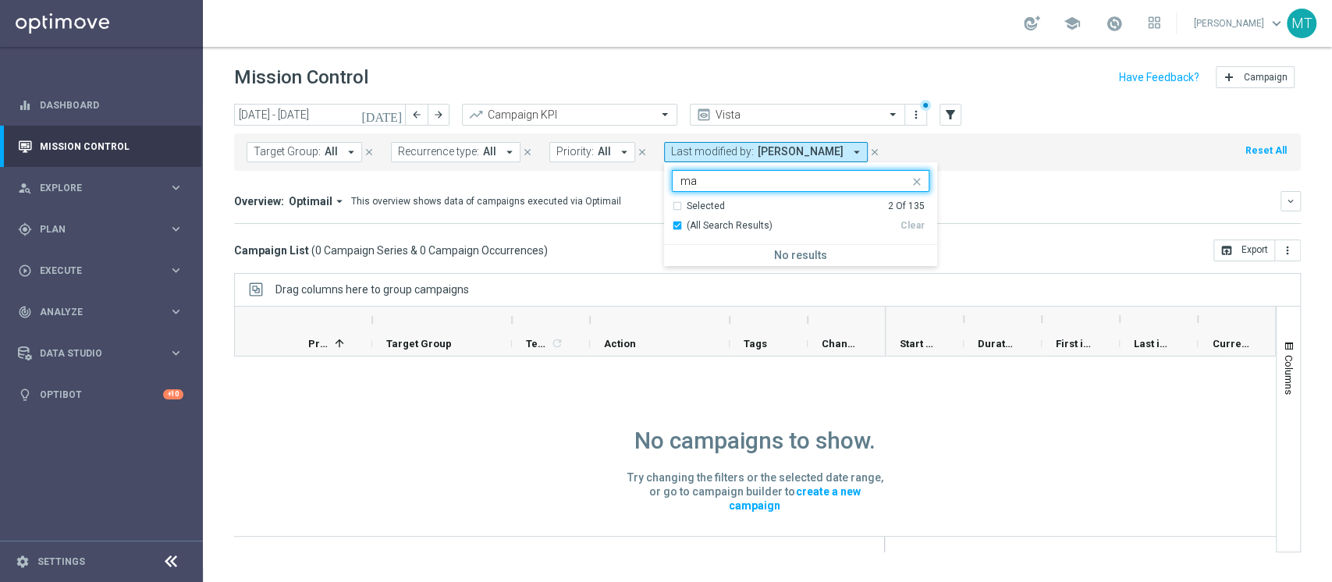
type input "m"
click at [699, 252] on div "[PERSON_NAME]" at bounding box center [800, 257] width 257 height 25
type input "[PERSON_NAME]"
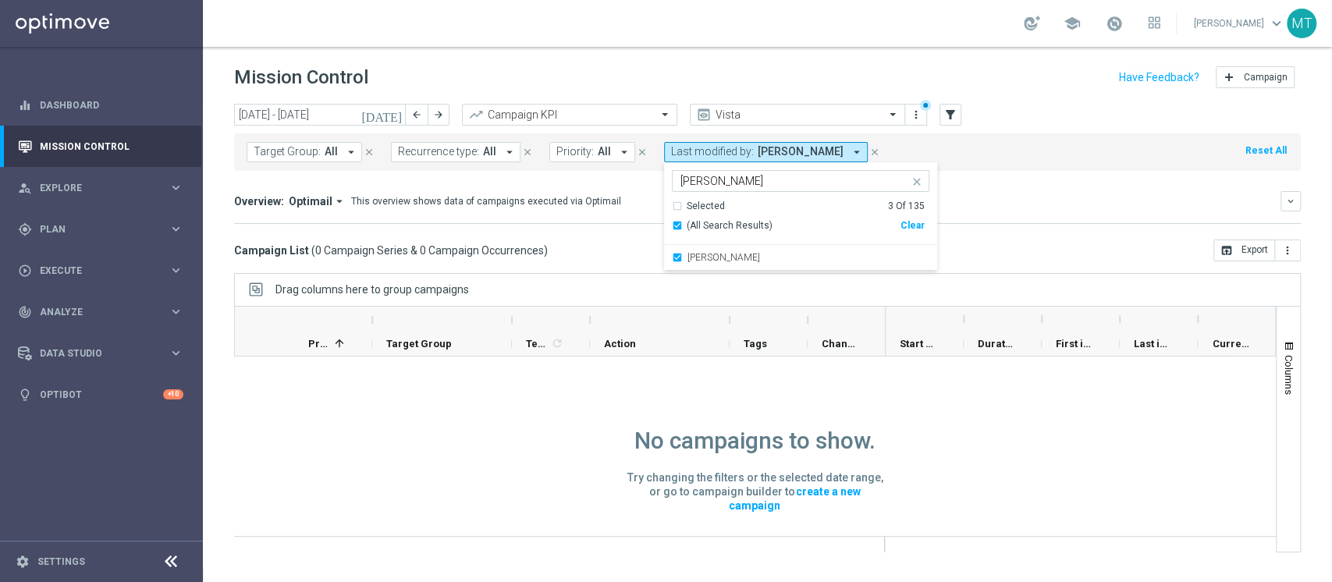
click at [631, 264] on div "[DATE] [DATE] - [DATE] arrow_back arrow_forward Campaign KPI trending_up Vista …" at bounding box center [767, 336] width 1129 height 464
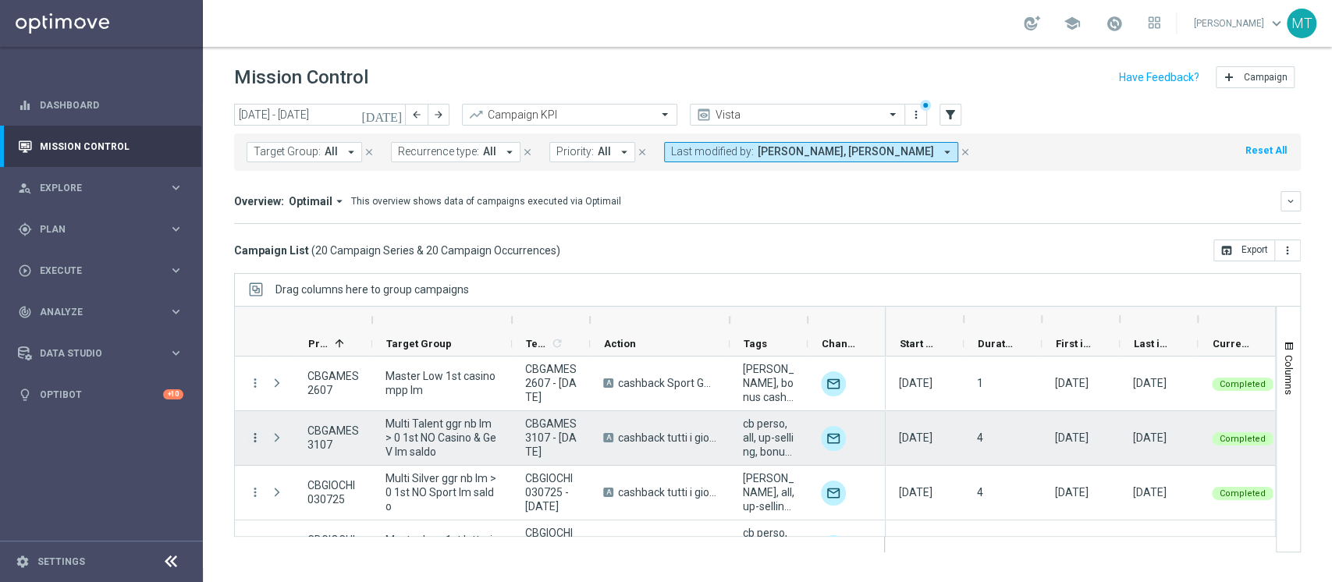
click at [252, 433] on icon "more_vert" at bounding box center [255, 438] width 14 height 14
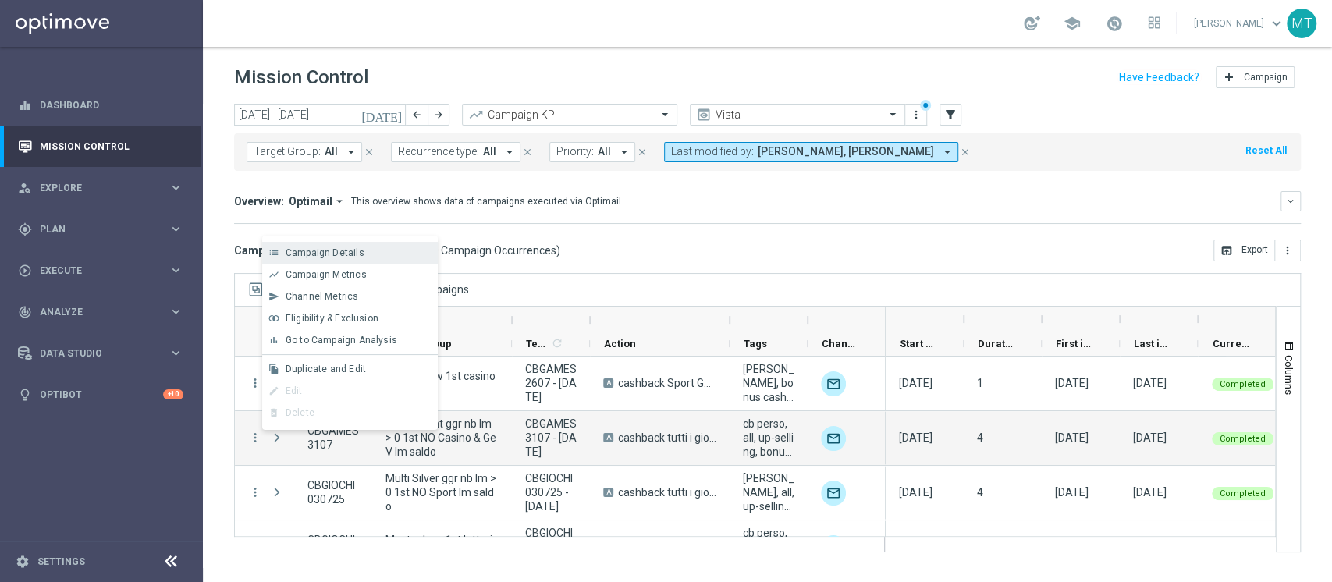
click at [346, 250] on span "Campaign Details" at bounding box center [325, 252] width 79 height 11
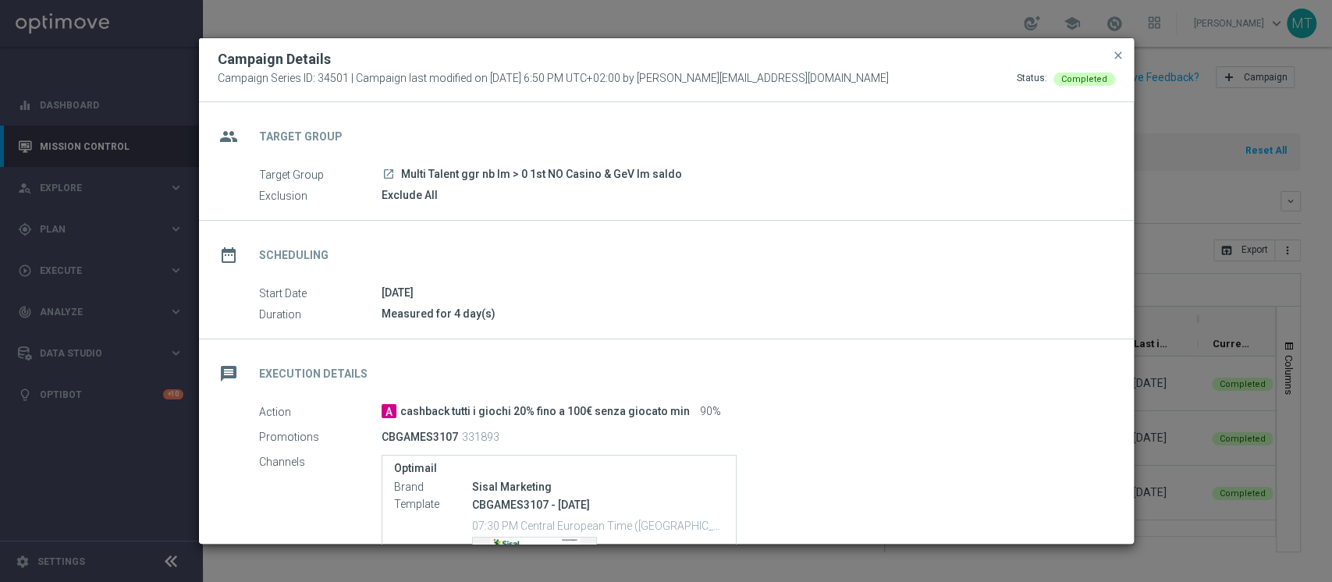
click at [385, 174] on icon "launch" at bounding box center [388, 174] width 12 height 12
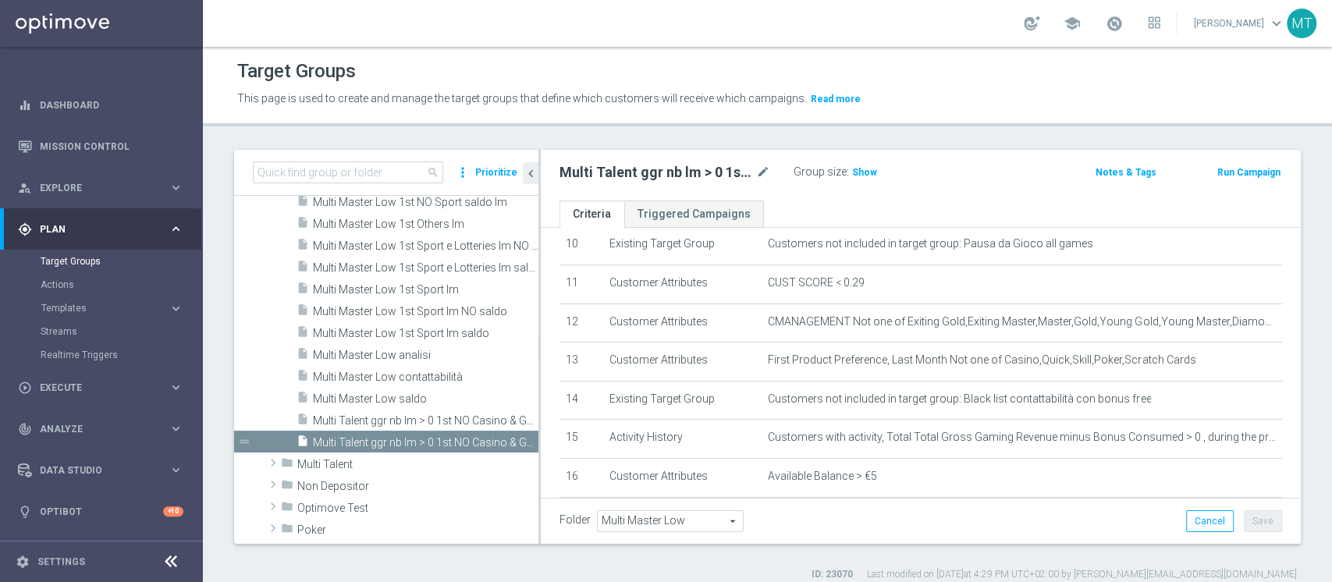
scroll to position [497, 0]
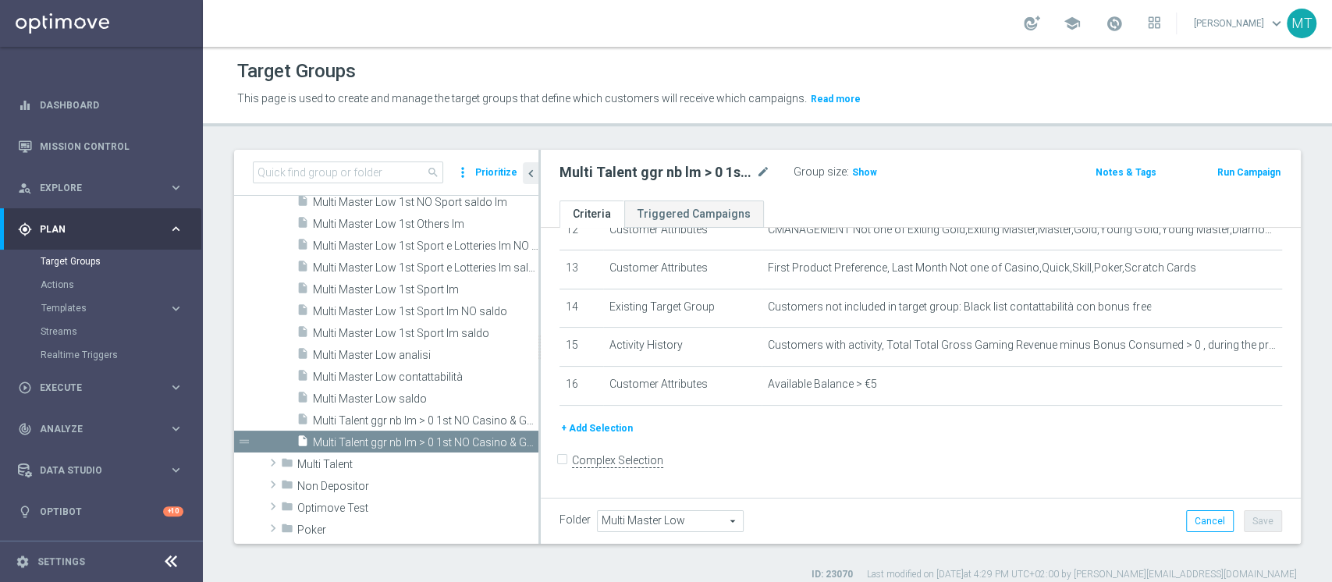
click at [1314, 374] on div "search more_vert Prioritize Customer Target Groups library_add create_new_folder" at bounding box center [767, 365] width 1129 height 431
click at [1299, 353] on div "search more_vert Prioritize Customer Target Groups library_add create_new_folder" at bounding box center [767, 365] width 1129 height 431
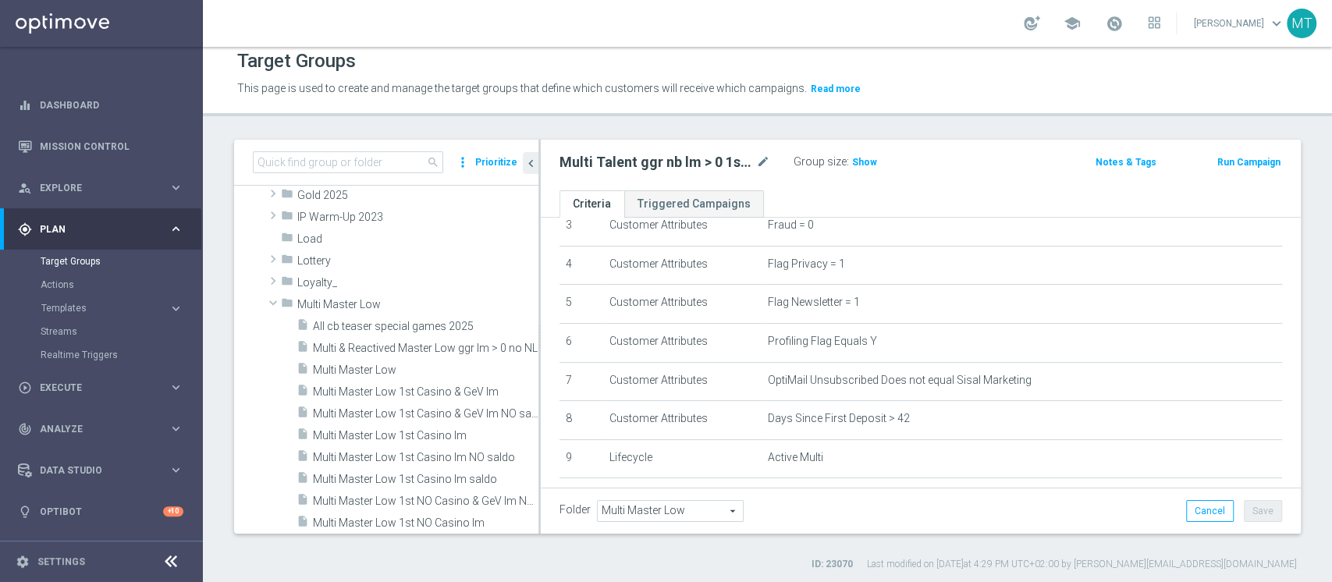
scroll to position [344, 0]
click at [278, 306] on span at bounding box center [273, 304] width 19 height 16
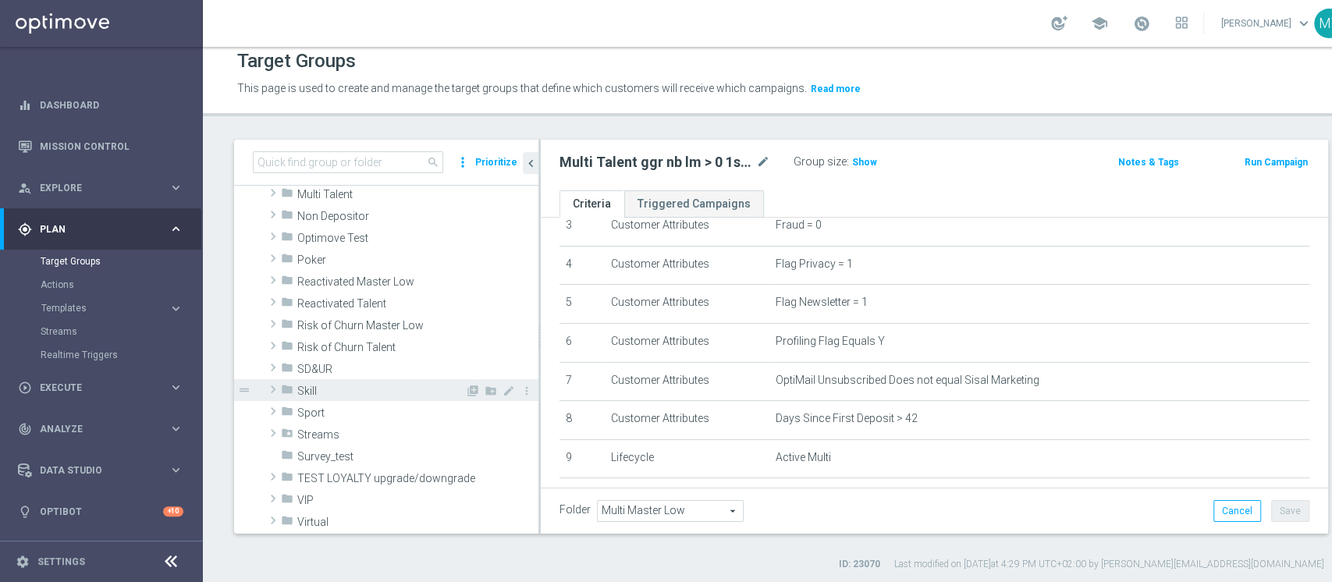
scroll to position [473, 0]
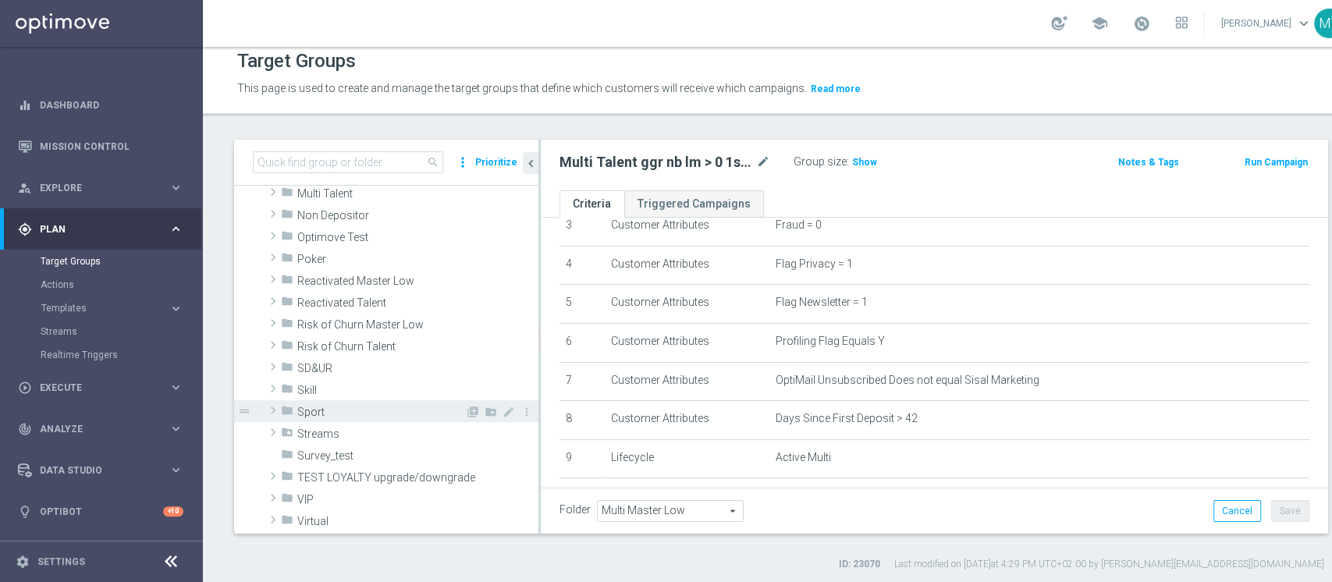
click at [317, 406] on span "Sport" at bounding box center [381, 412] width 168 height 13
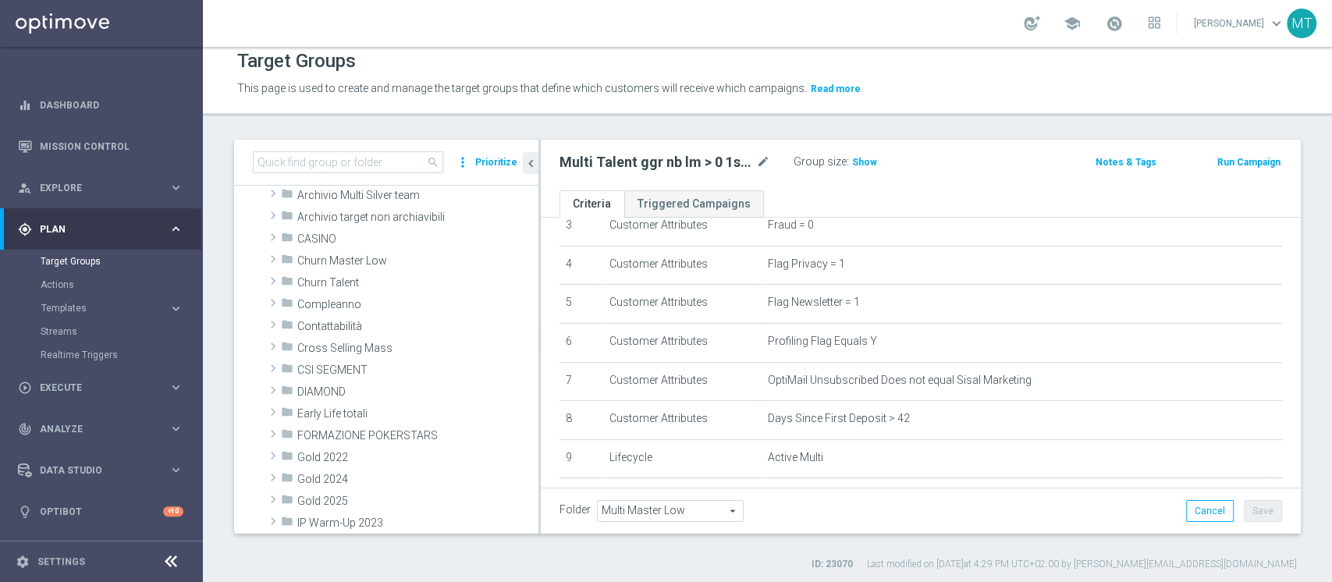
scroll to position [0, 0]
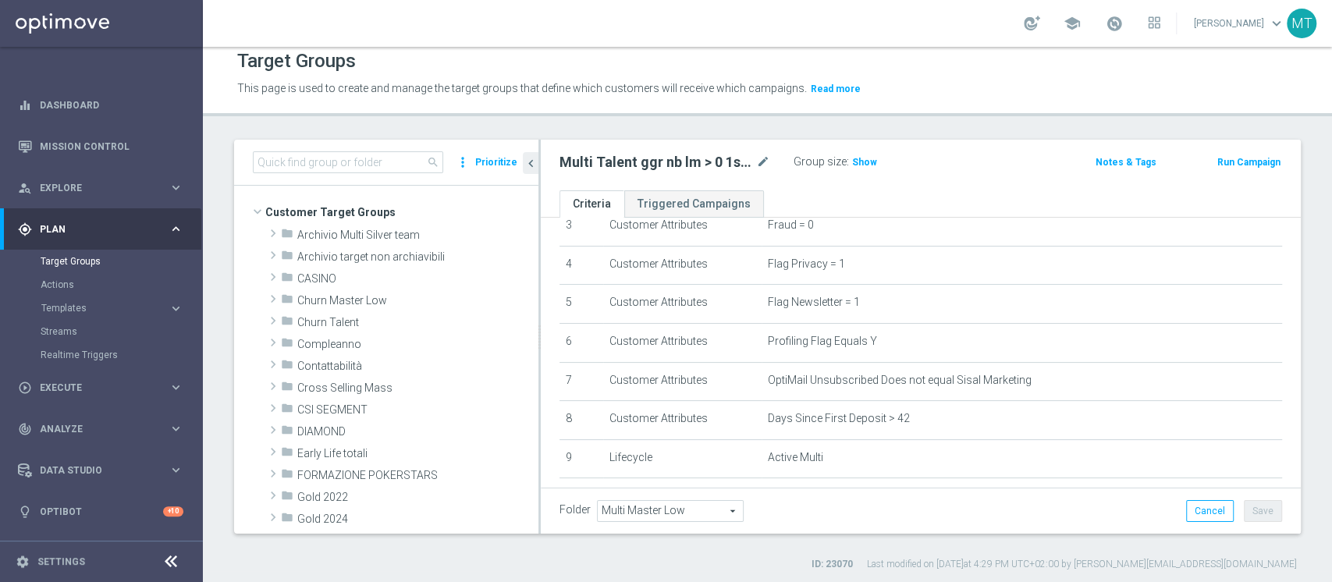
click at [886, 542] on div "search more_vert Prioritize Customer Target Groups library_add create_new_folder" at bounding box center [767, 355] width 1129 height 431
click at [1192, 117] on div "Target Groups This page is used to create and manage the target groups that def…" at bounding box center [767, 314] width 1129 height 535
